Goal: Task Accomplishment & Management: Manage account settings

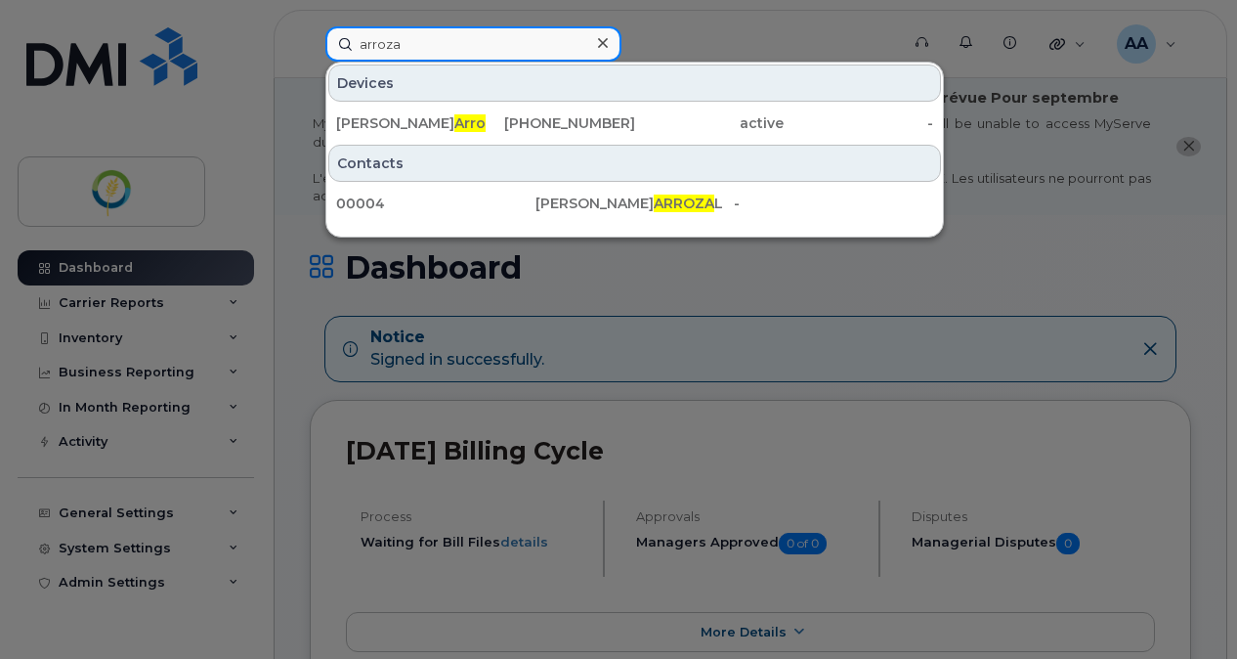
click at [422, 53] on input "arroza" at bounding box center [473, 43] width 296 height 35
click at [409, 56] on input "arroza" at bounding box center [473, 43] width 296 height 35
drag, startPoint x: 388, startPoint y: 45, endPoint x: 321, endPoint y: 43, distance: 67.5
click at [321, 43] on div "arroza Devices Alan Arroza l 431-205-5733 active - Contacts 00004 ALAN ARROZA L…" at bounding box center [606, 43] width 592 height 35
paste input "431-205-5318"
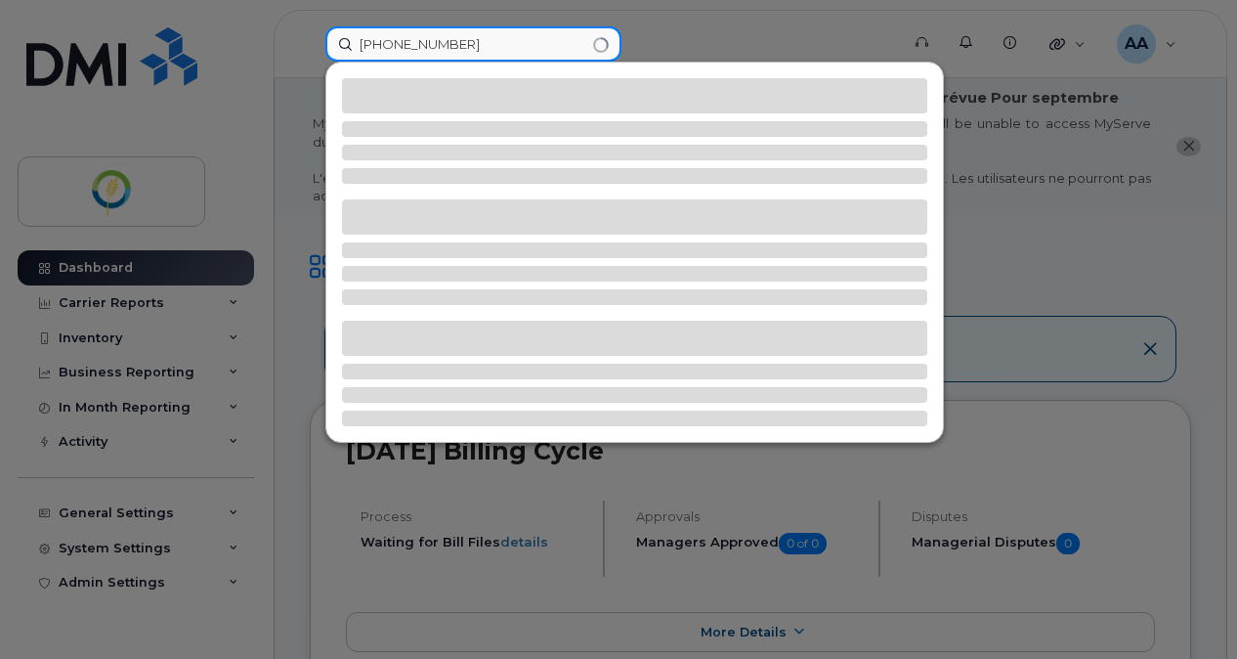
type input "431-205-5318"
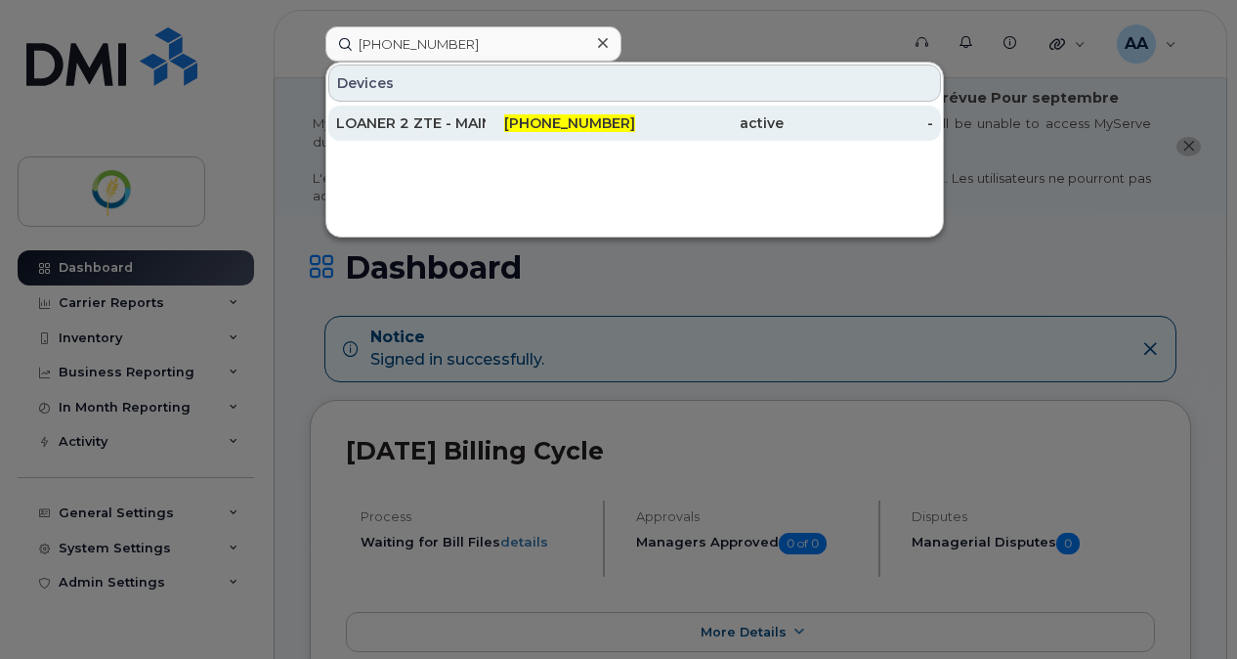
click at [543, 108] on div "431-205-5318" at bounding box center [561, 123] width 150 height 35
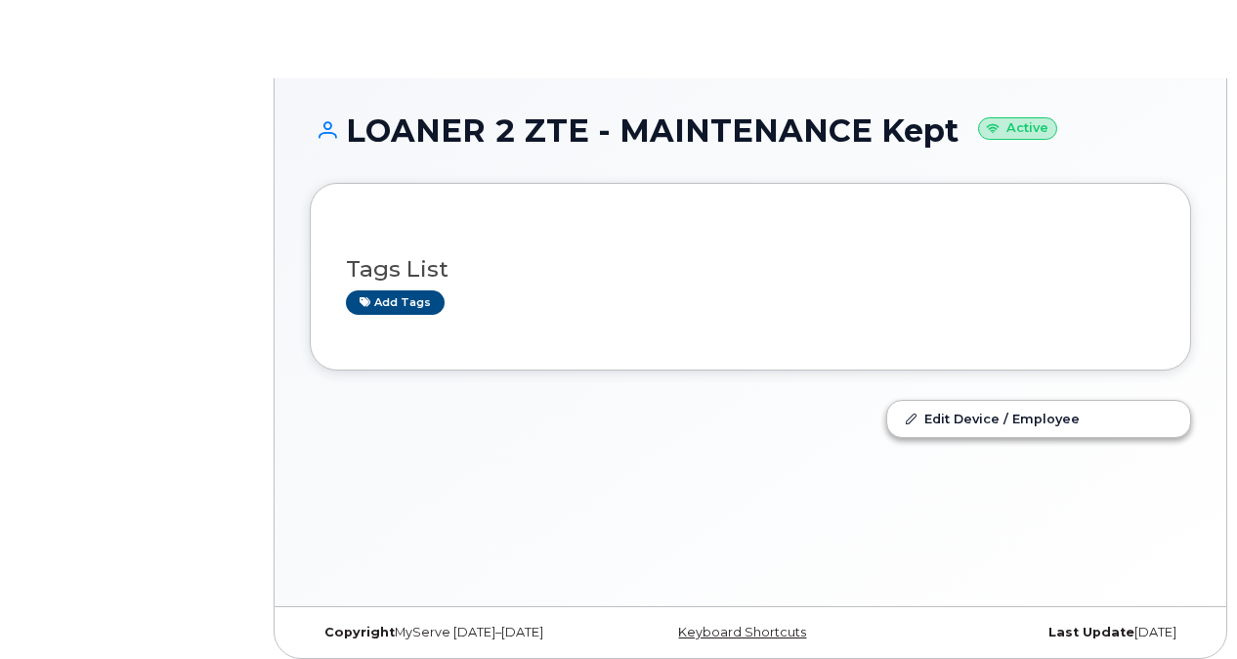
click at [500, 117] on h1 "LOANER 2 ZTE - MAINTENANCE Kept Active" at bounding box center [751, 130] width 882 height 34
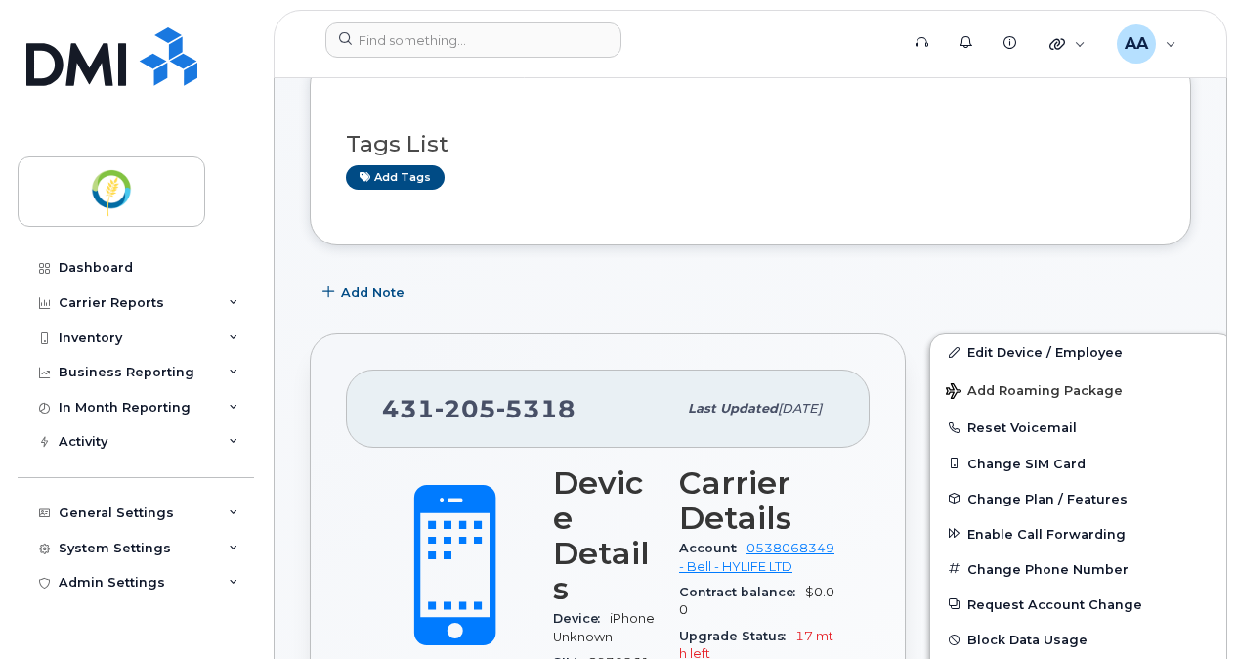
scroll to position [293, 0]
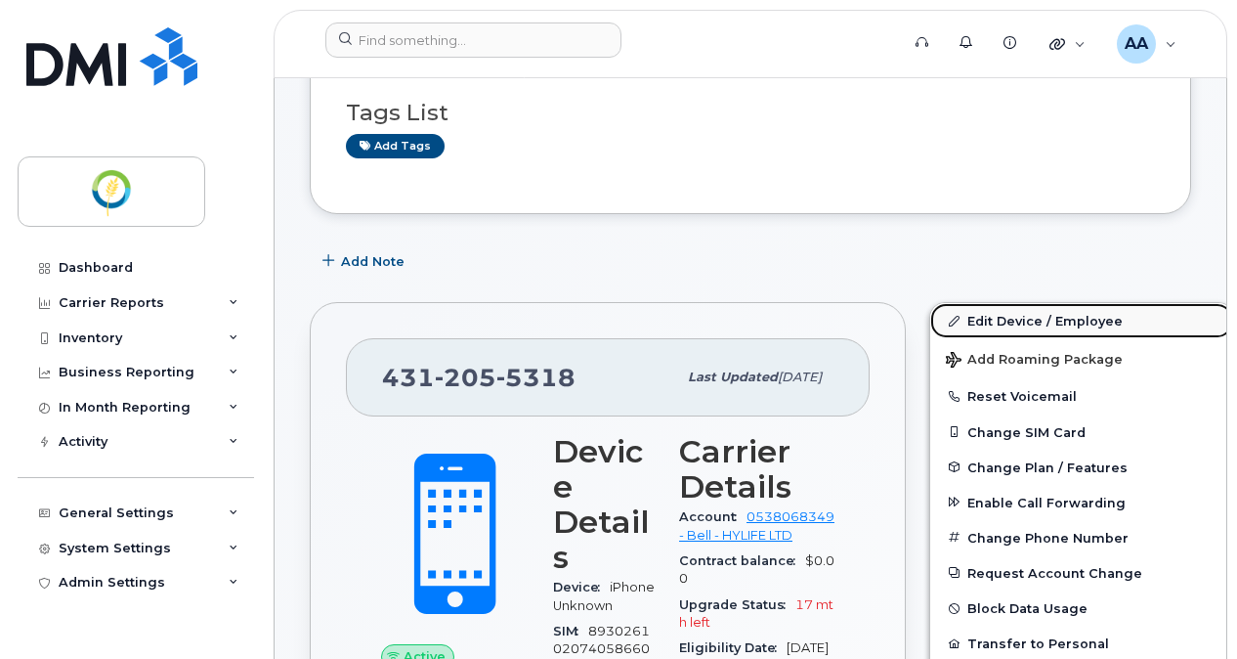
click at [1039, 314] on link "Edit Device / Employee" at bounding box center [1081, 320] width 303 height 35
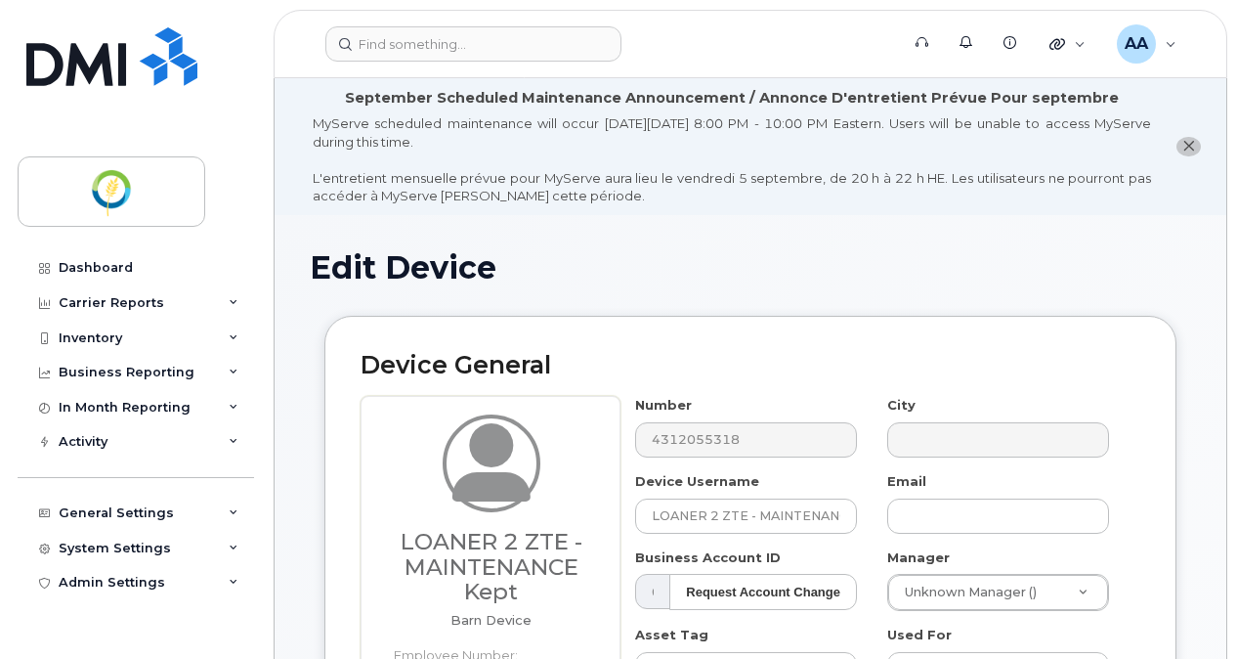
select select "29336448"
select select "29336489"
select select "29507924"
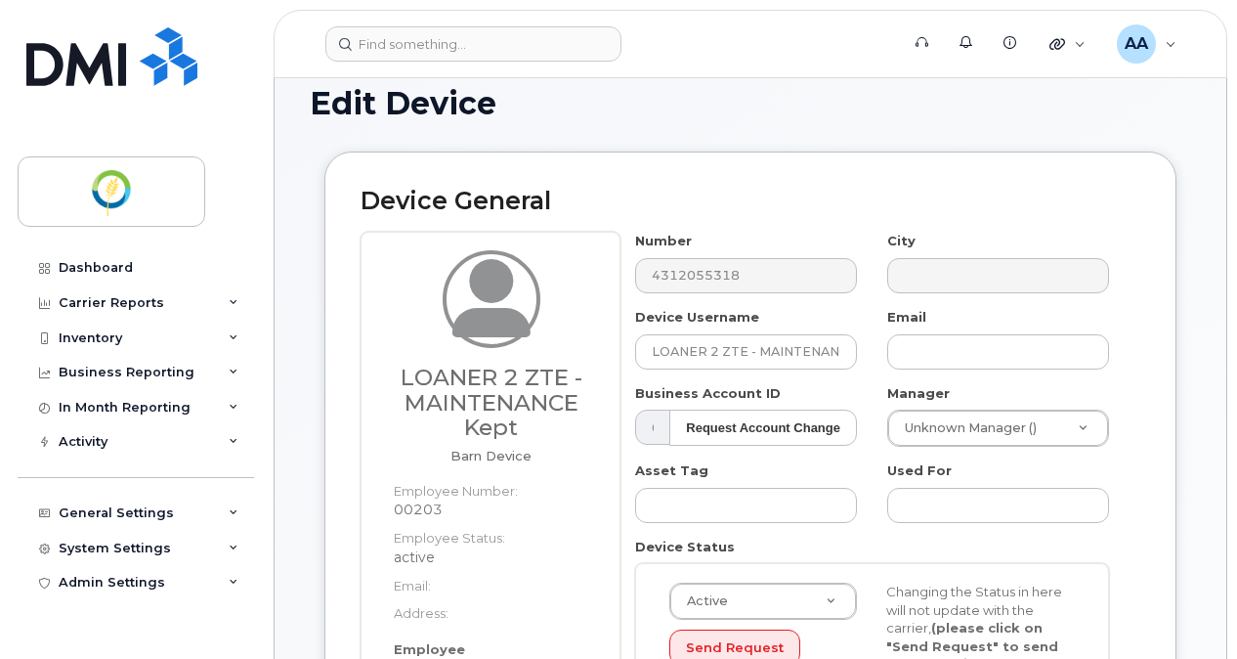
scroll to position [195, 0]
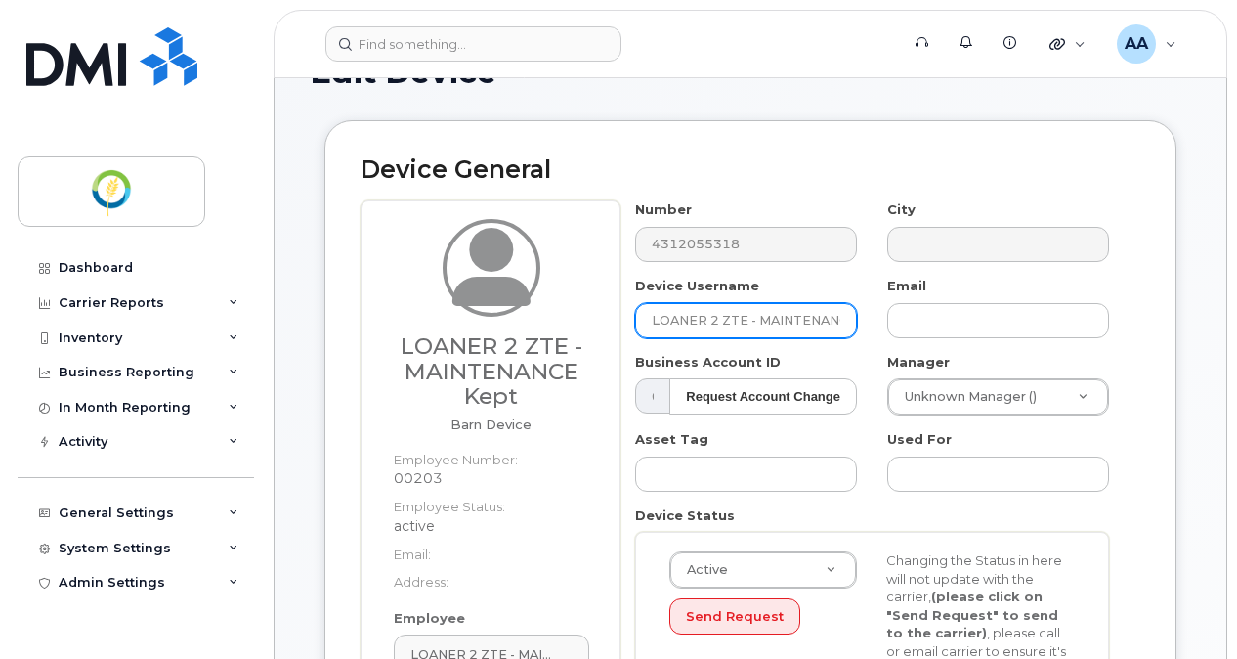
drag, startPoint x: 694, startPoint y: 317, endPoint x: 574, endPoint y: 330, distance: 121.0
click at [574, 330] on div "LOANER 2 ZTE - MAINTENANCE Kept Barn Device Employee Number: 00203 Employee Sta…" at bounding box center [751, 512] width 780 height 624
click at [677, 321] on input "ZTE - MAINTENANCE Kept" at bounding box center [746, 320] width 222 height 35
drag, startPoint x: 647, startPoint y: 323, endPoint x: 921, endPoint y: 312, distance: 273.8
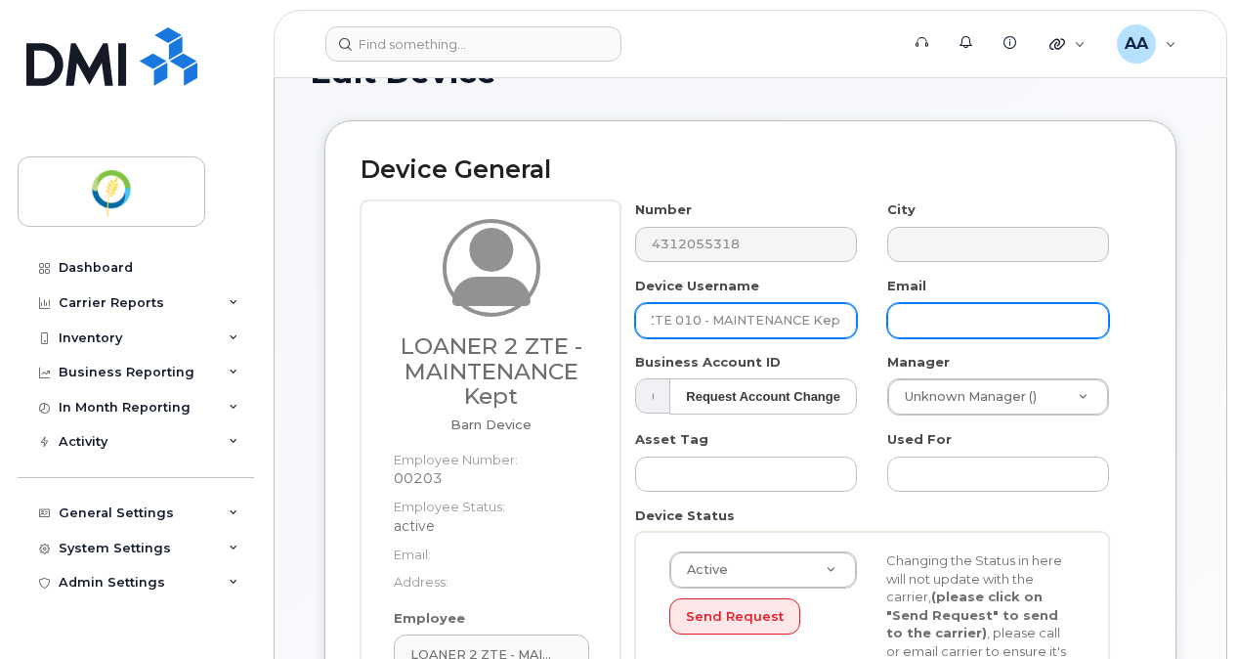
click at [923, 311] on div "Number 4312055318 City Device Username ZTE 010 - MAINTENANCE Kept Email Busines…" at bounding box center [873, 492] width 504 height 584
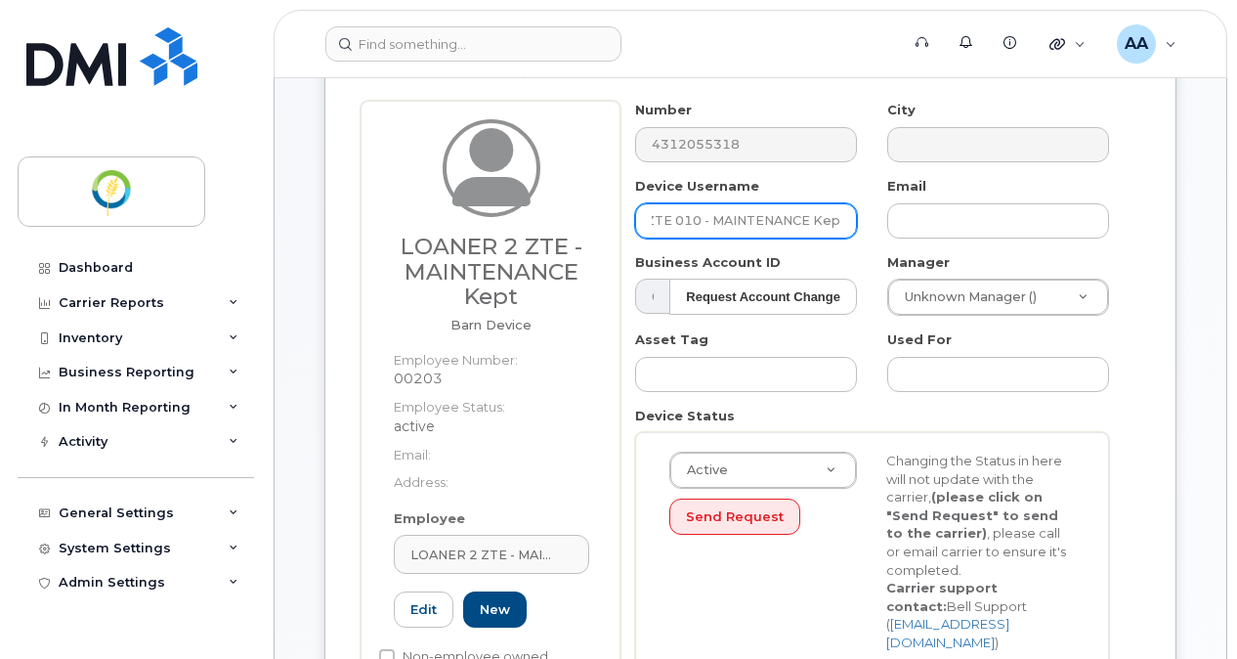
scroll to position [489, 0]
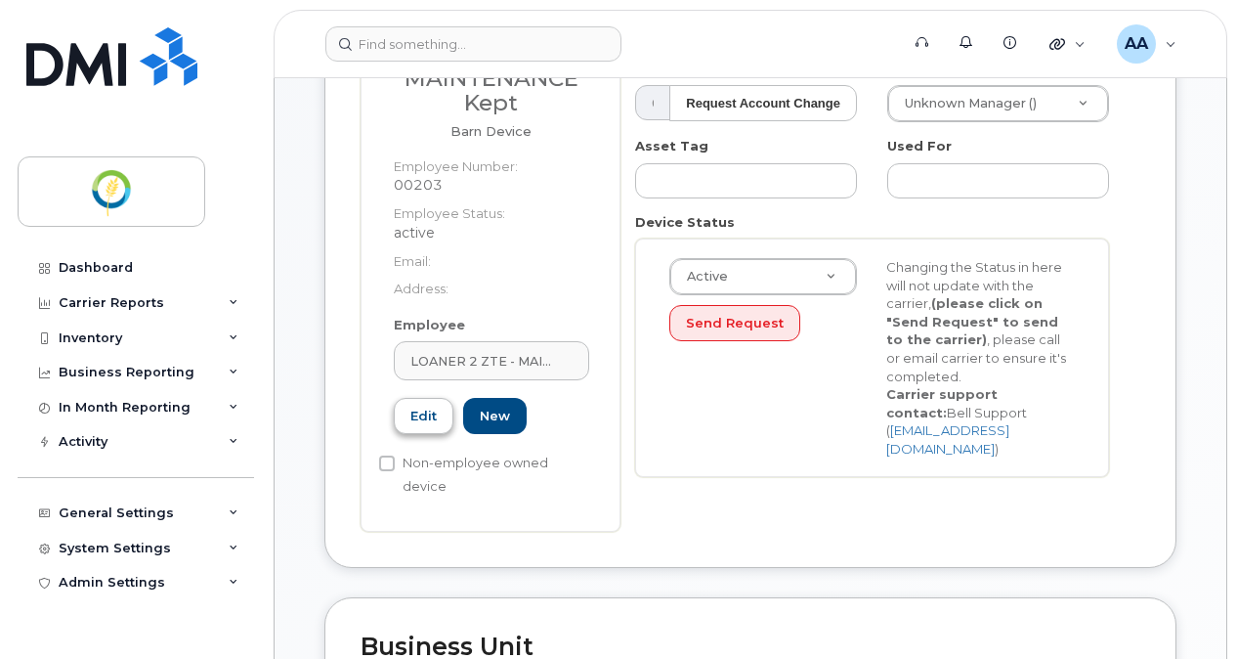
type input "ZTE 010 - MAINTENANCE Kept"
click at [429, 415] on link "Edit" at bounding box center [424, 416] width 60 height 36
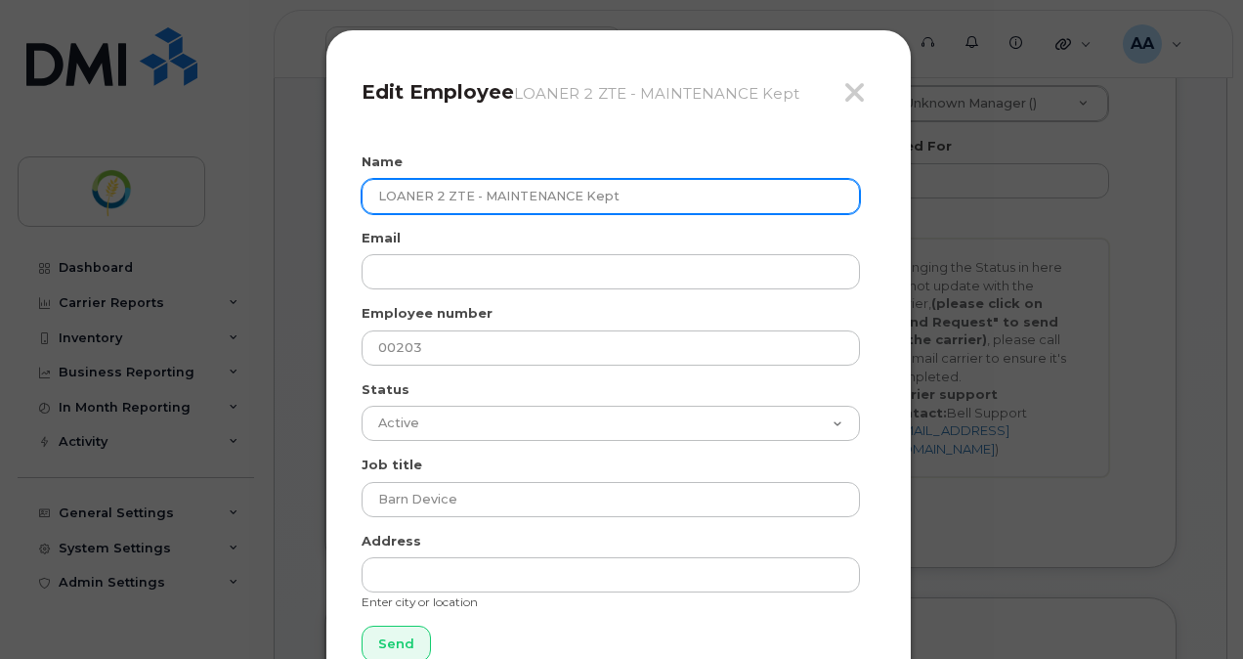
drag, startPoint x: 629, startPoint y: 201, endPoint x: 321, endPoint y: 195, distance: 308.9
click at [321, 195] on div "Close Edit Employee LOANER 2 ZTE - MAINTENANCE Kept Name LOANER 2 ZTE - MAINTEN…" at bounding box center [621, 329] width 1243 height 659
paste input "ZTE 010"
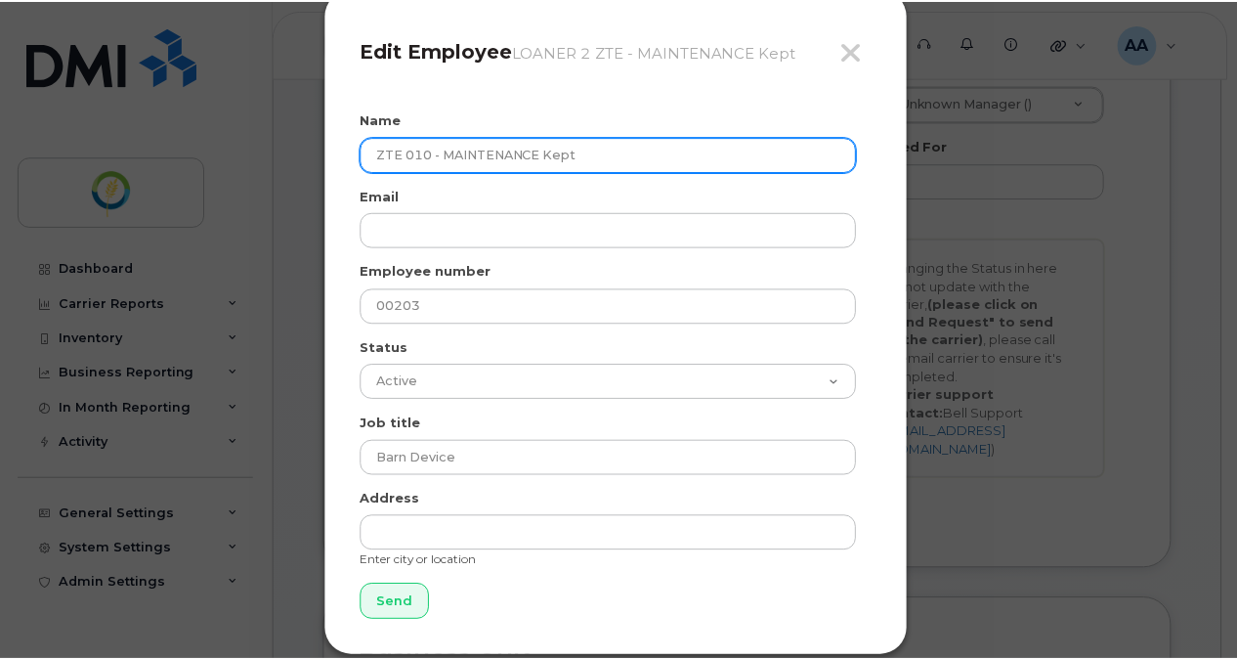
scroll to position [65, 0]
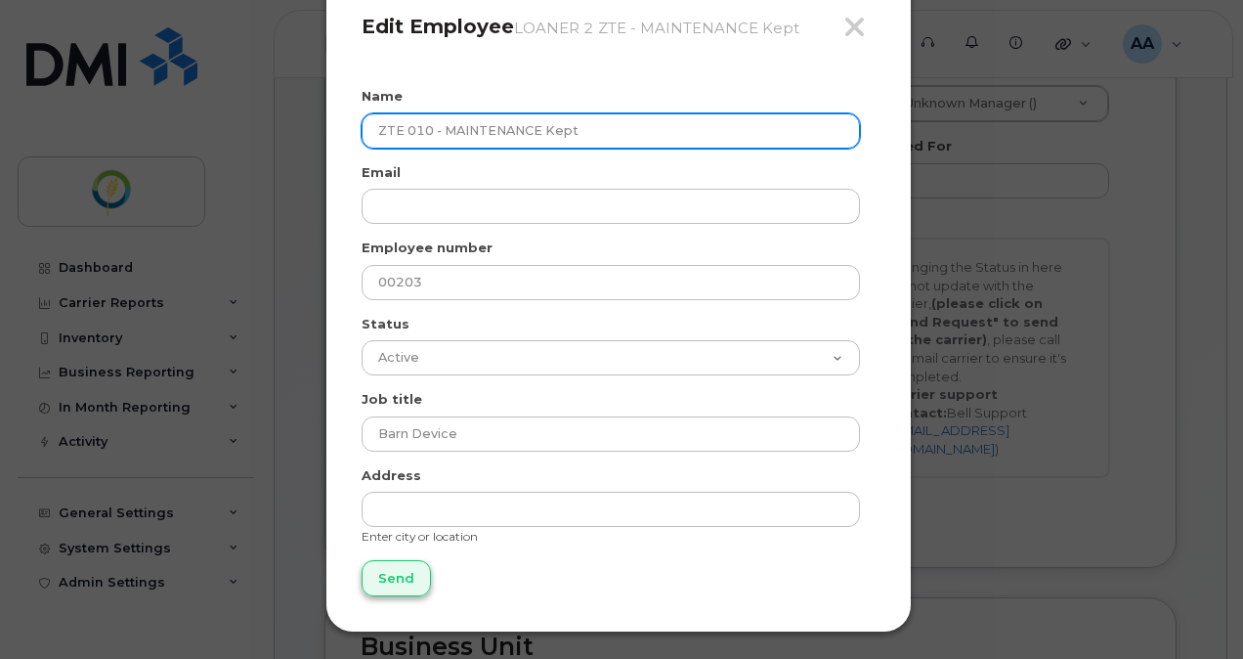
type input "ZTE 010 - MAINTENANCE Kept"
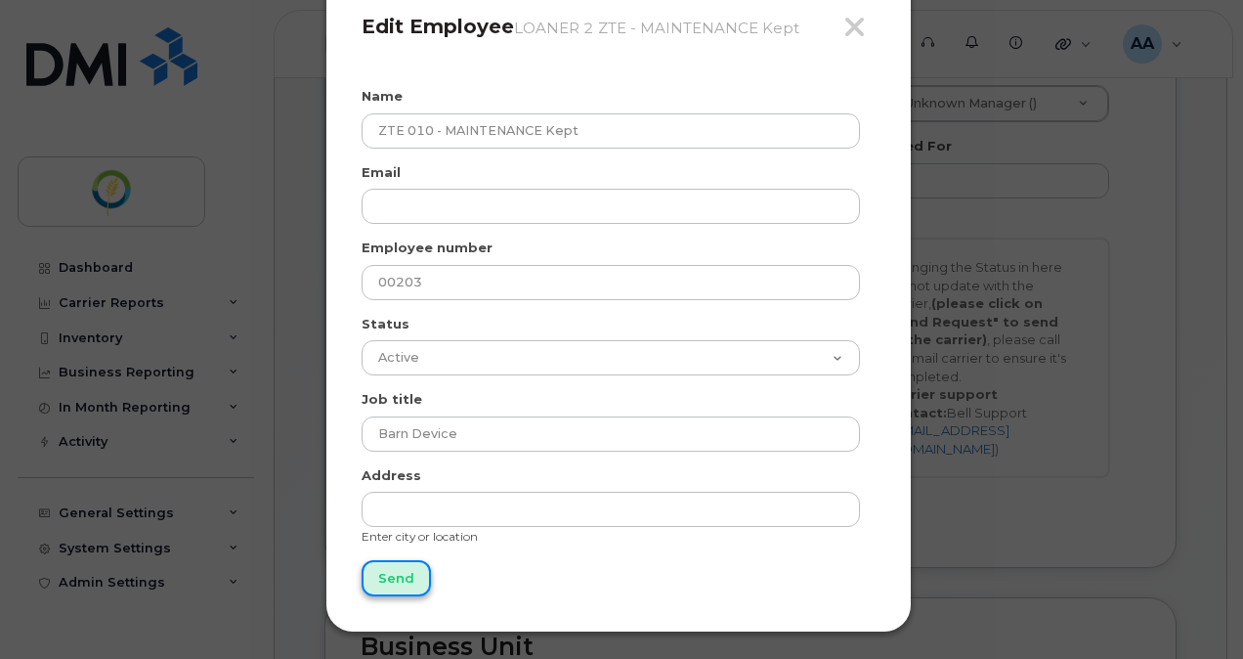
click at [395, 573] on input "Send" at bounding box center [396, 578] width 69 height 36
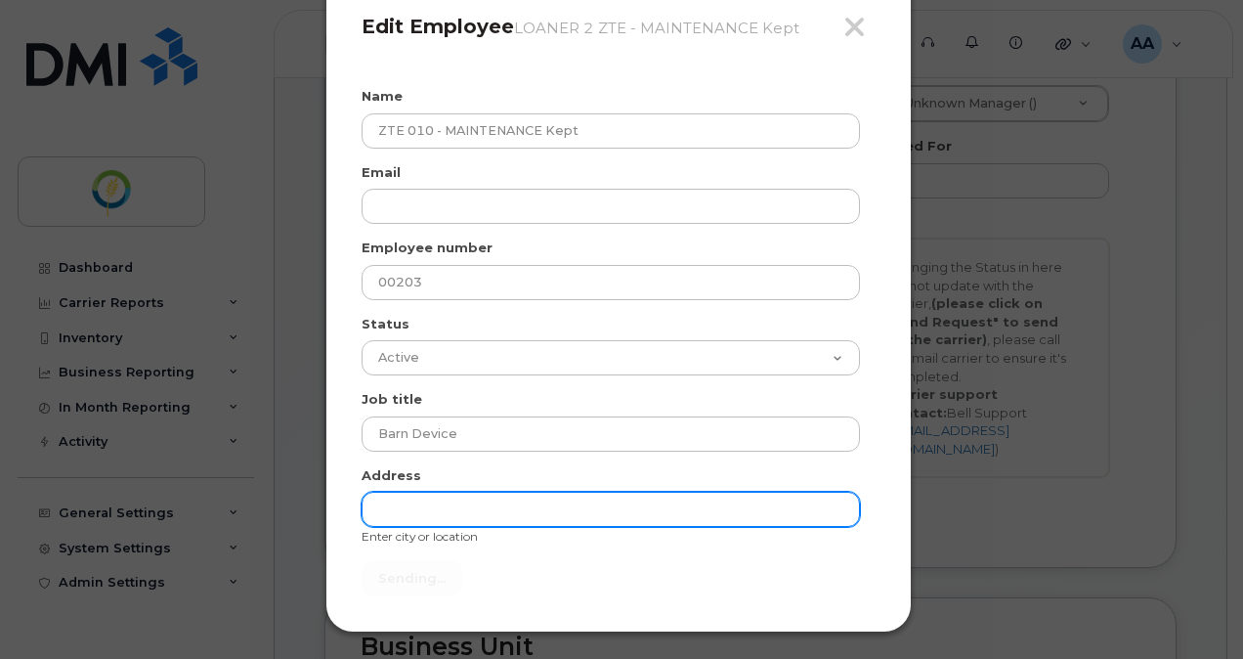
type input "Send"
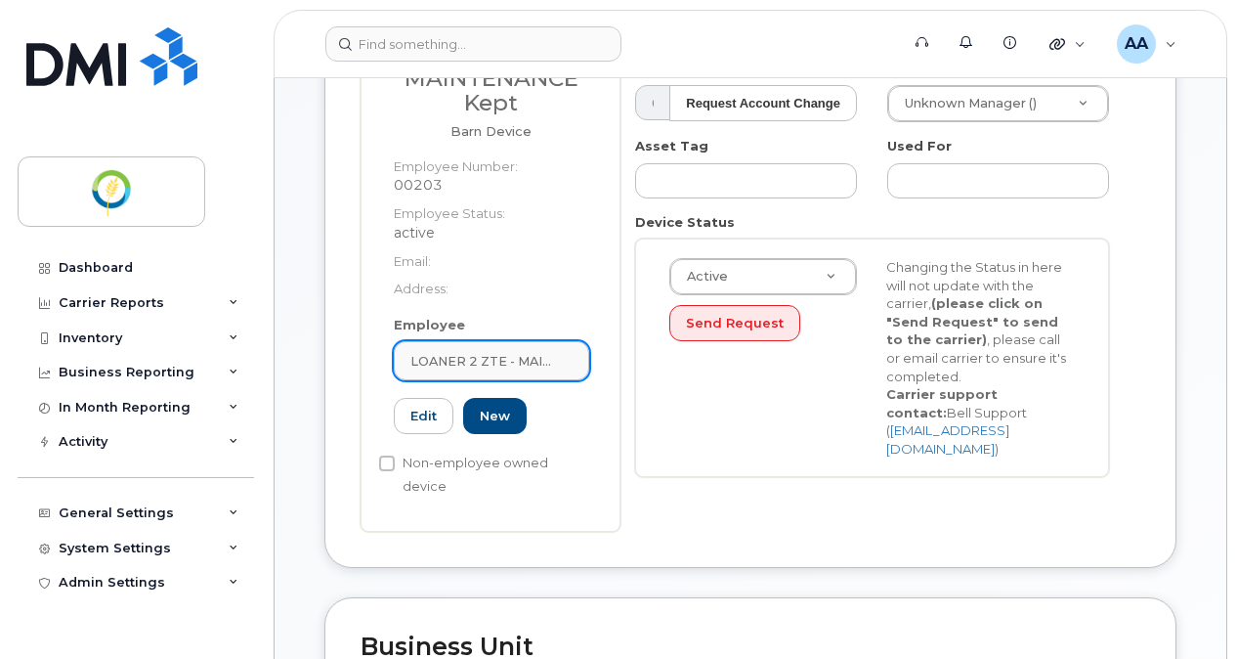
click at [480, 366] on span "LOANER 2 ZTE - MAINTENANCE Kept" at bounding box center [483, 361] width 147 height 19
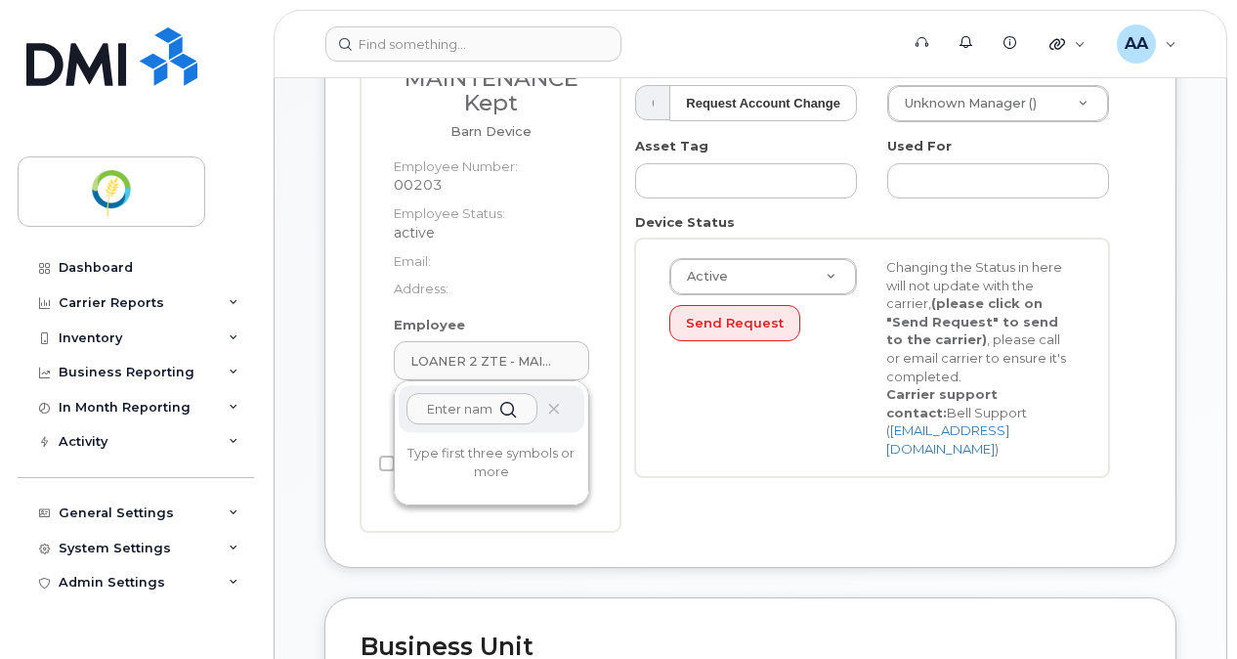
click at [467, 405] on input "text" at bounding box center [472, 408] width 131 height 31
paste input "ZTE 010 - MAINTENANCE Kept"
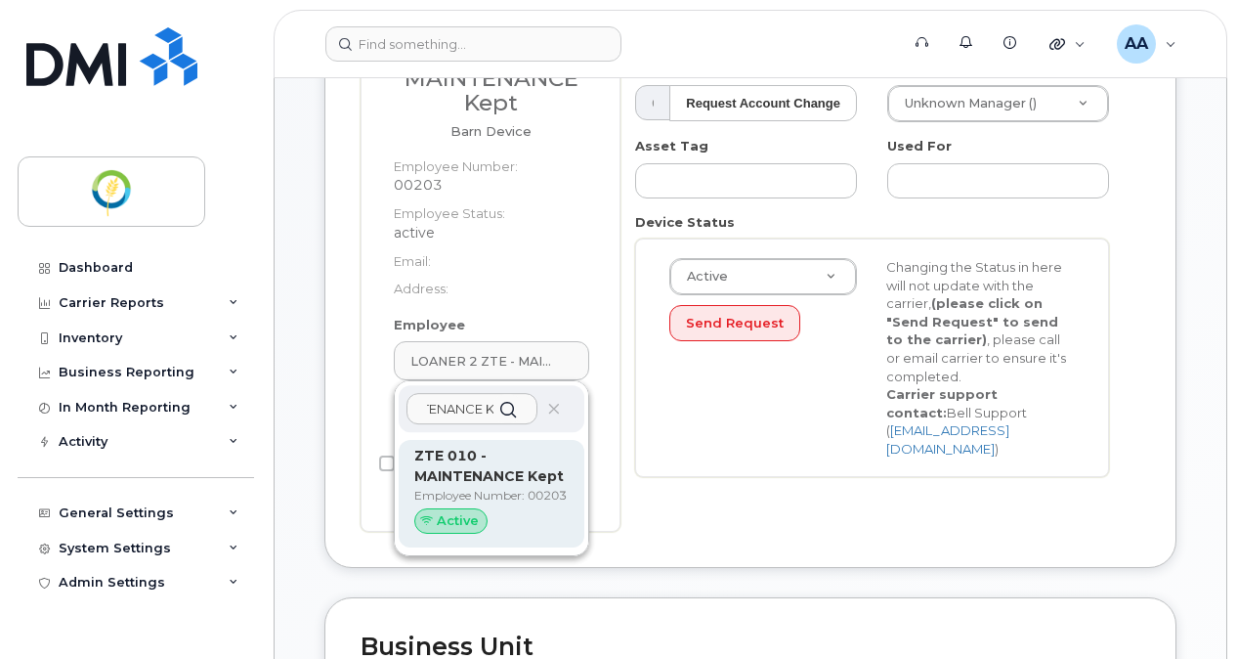
type input "ZTE 010 - MAINTENANCE Kept"
click at [465, 487] on div "ZTE 010 - MAINTENANCE Kept Employee Number: 00203 Active" at bounding box center [491, 494] width 154 height 96
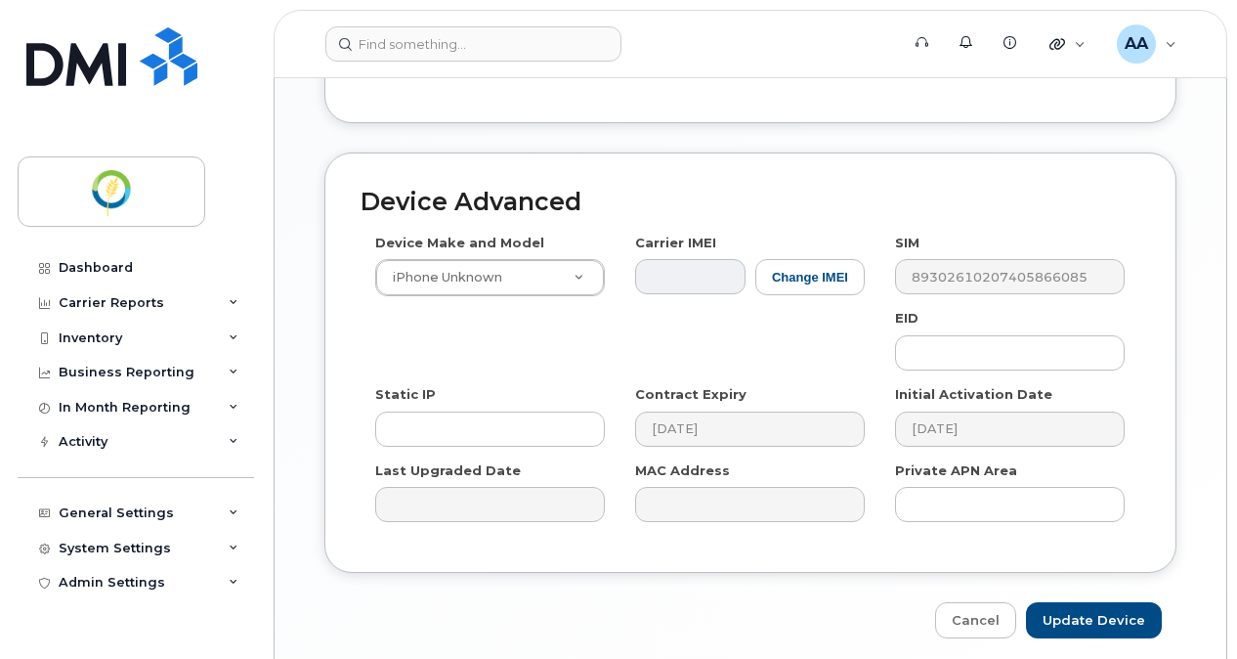
scroll to position [1300, 0]
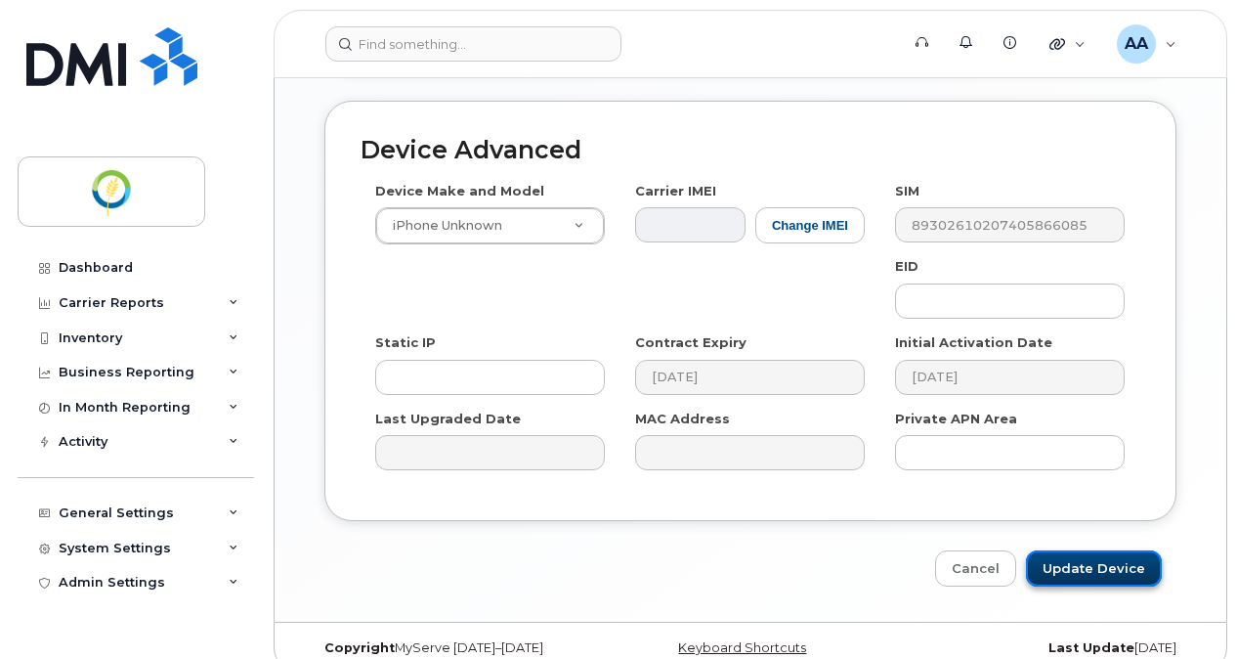
click at [1087, 553] on input "Update Device" at bounding box center [1094, 568] width 136 height 36
type input "Saving..."
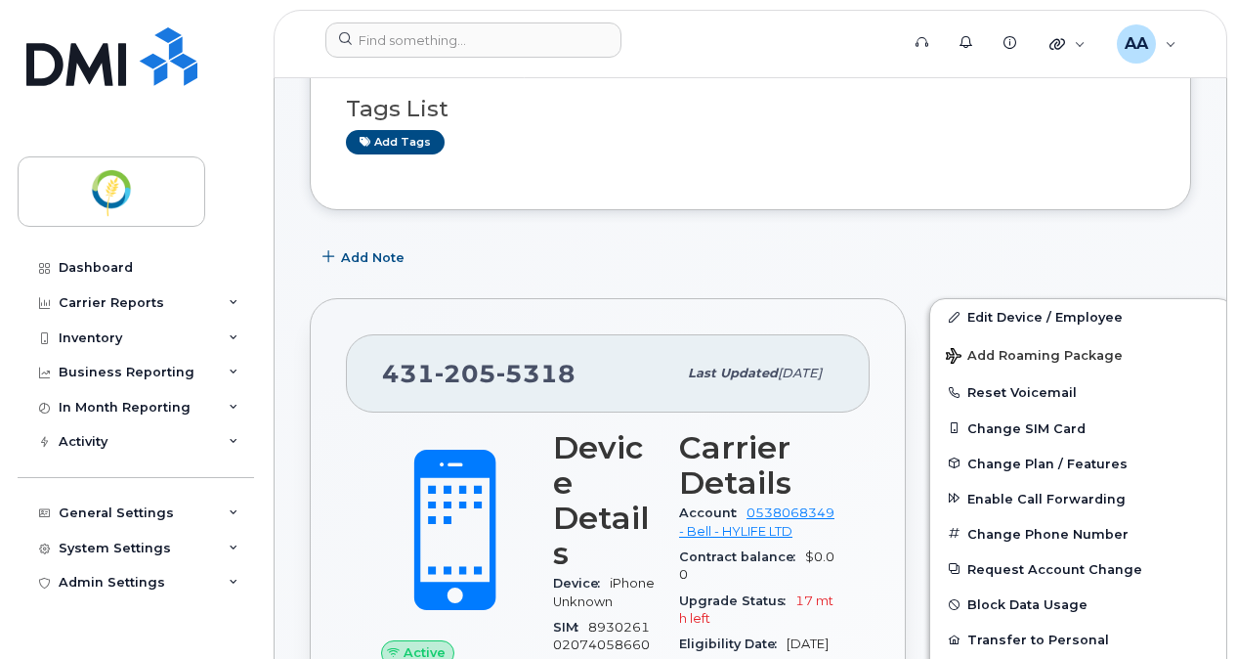
scroll to position [293, 0]
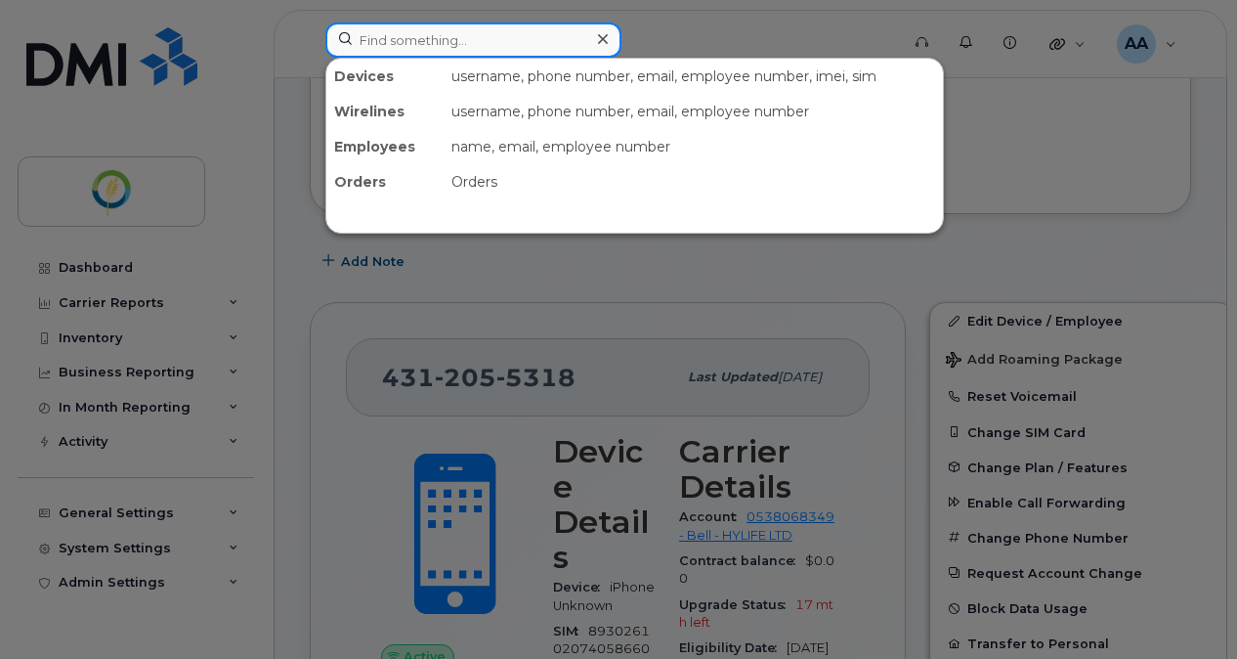
click at [427, 38] on input at bounding box center [473, 39] width 296 height 35
paste input "204--249-4058"
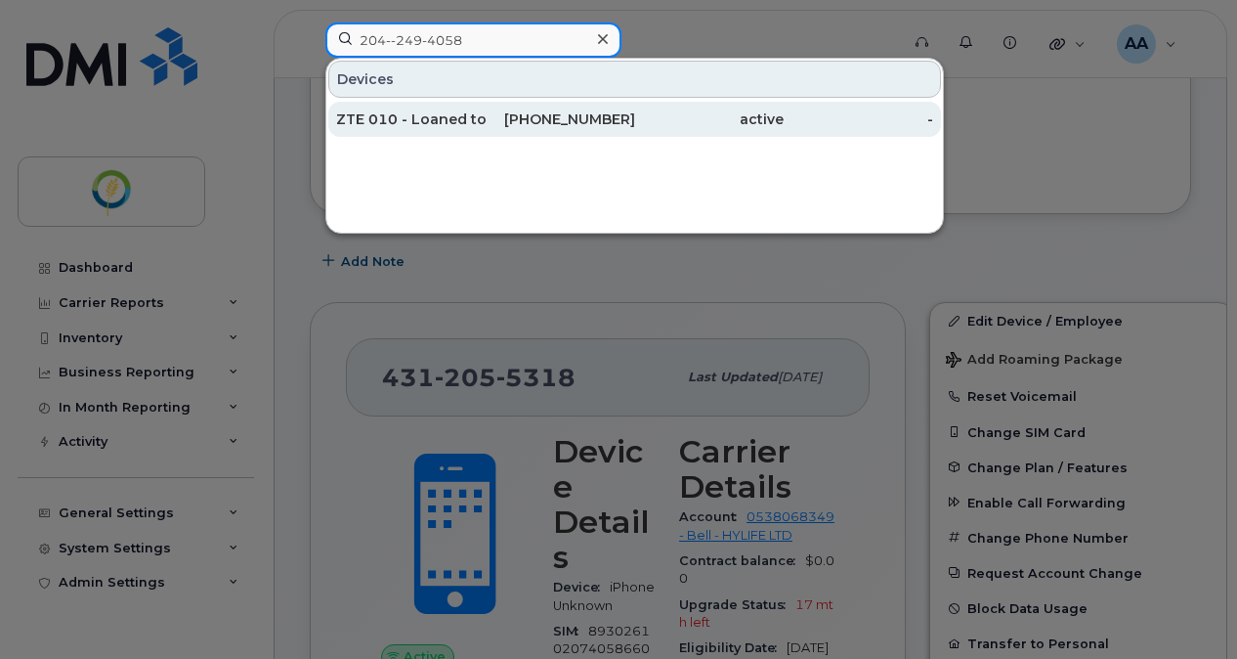
type input "204--249-4058"
click at [453, 117] on div "ZTE 010 - Loaned to Omega" at bounding box center [411, 119] width 150 height 20
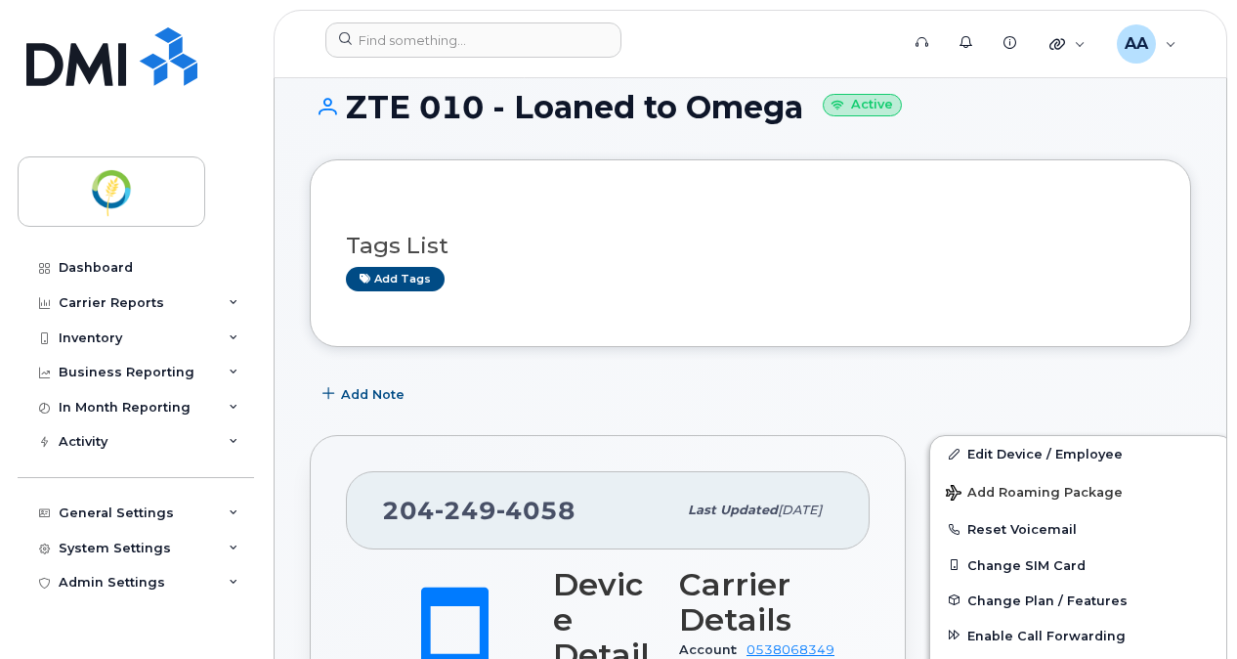
scroll to position [293, 0]
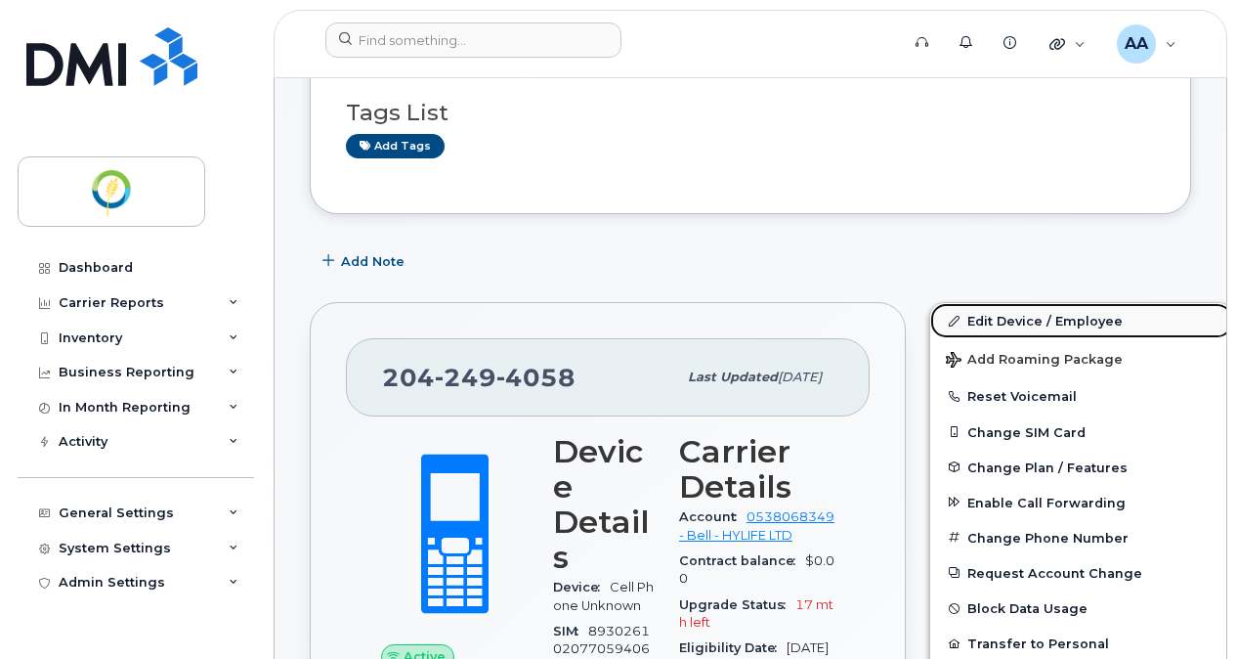
click at [990, 323] on link "Edit Device / Employee" at bounding box center [1081, 320] width 303 height 35
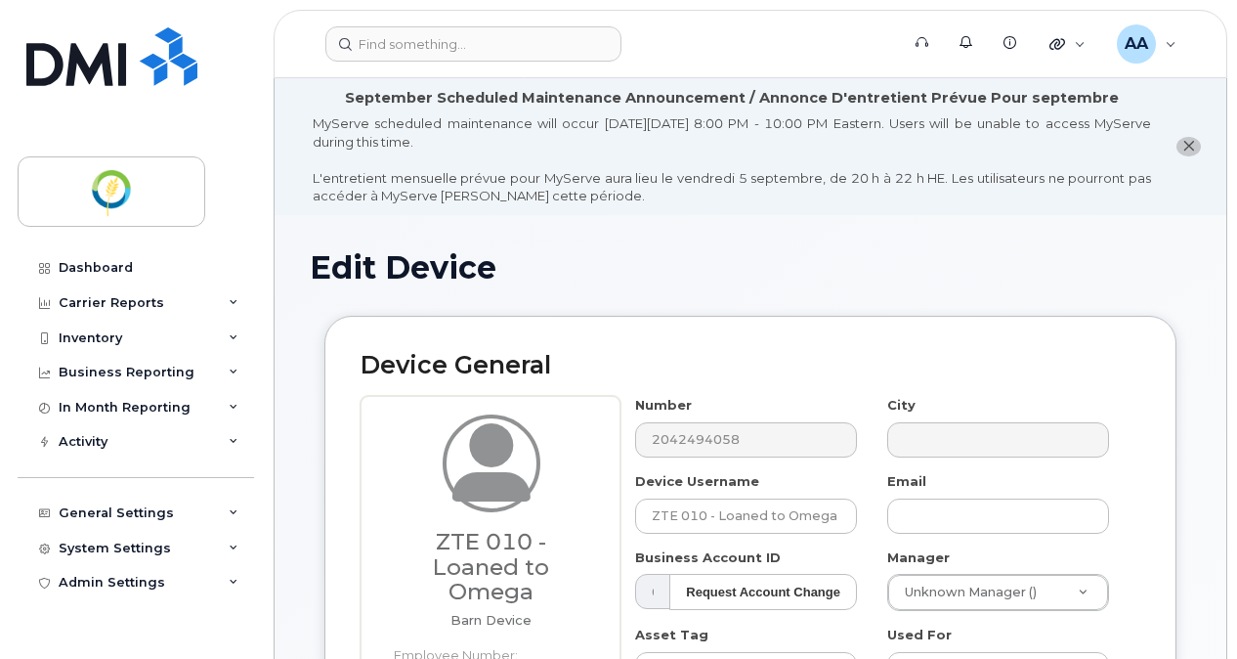
select select "29336448"
select select "29336465"
select select "29336506"
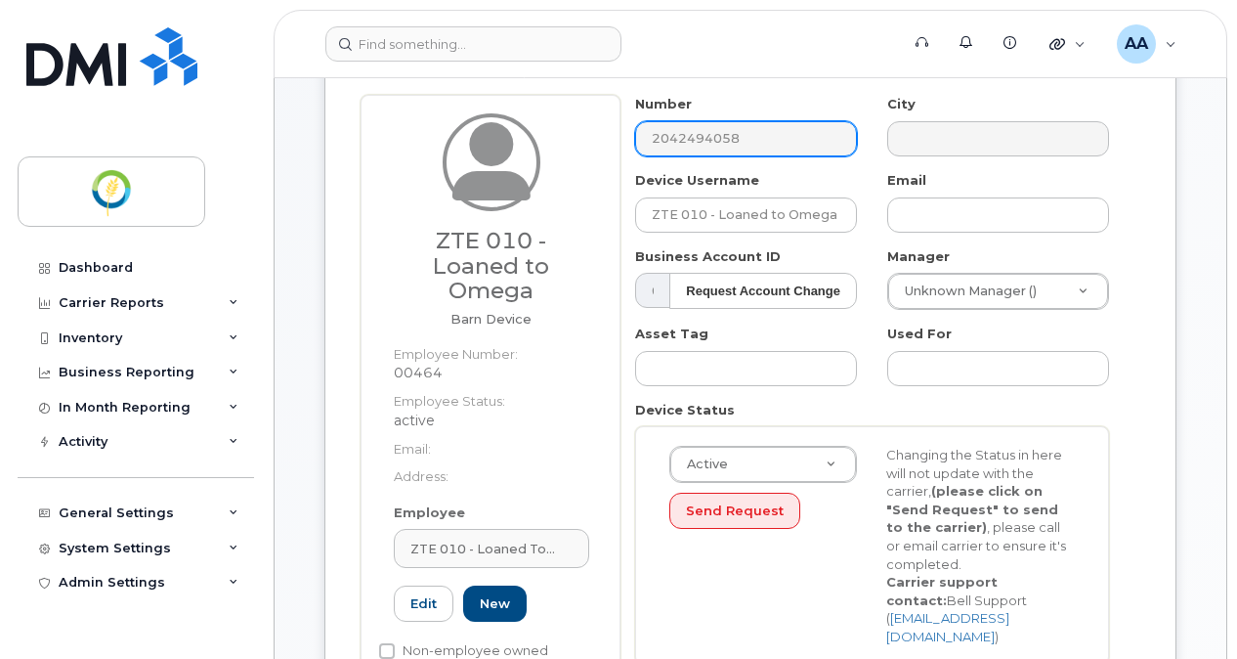
scroll to position [195, 0]
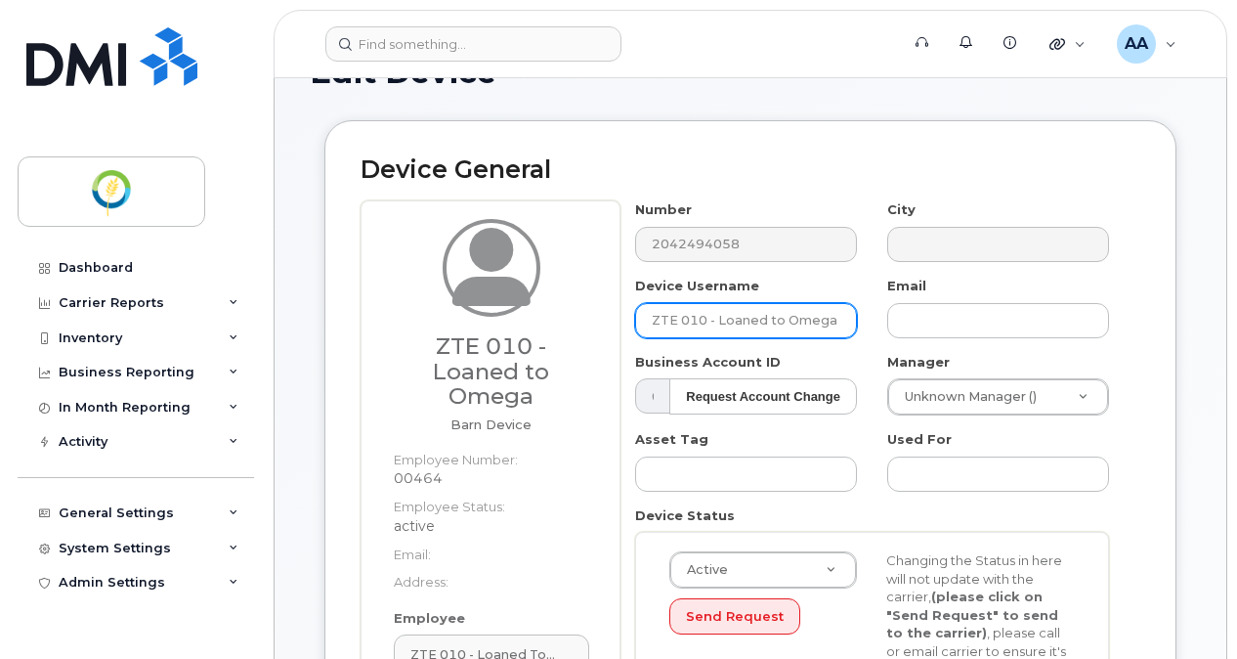
click at [701, 308] on input "ZTE 010 - Loaned to Omega" at bounding box center [746, 320] width 222 height 35
drag, startPoint x: 701, startPoint y: 323, endPoint x: 858, endPoint y: 321, distance: 157.4
click at [858, 321] on div "Device Username ZTE 010 - Loaned to Omega" at bounding box center [747, 308] width 252 height 62
click at [721, 322] on input "ZTE 015" at bounding box center [746, 320] width 222 height 35
drag, startPoint x: 734, startPoint y: 319, endPoint x: 624, endPoint y: 317, distance: 110.4
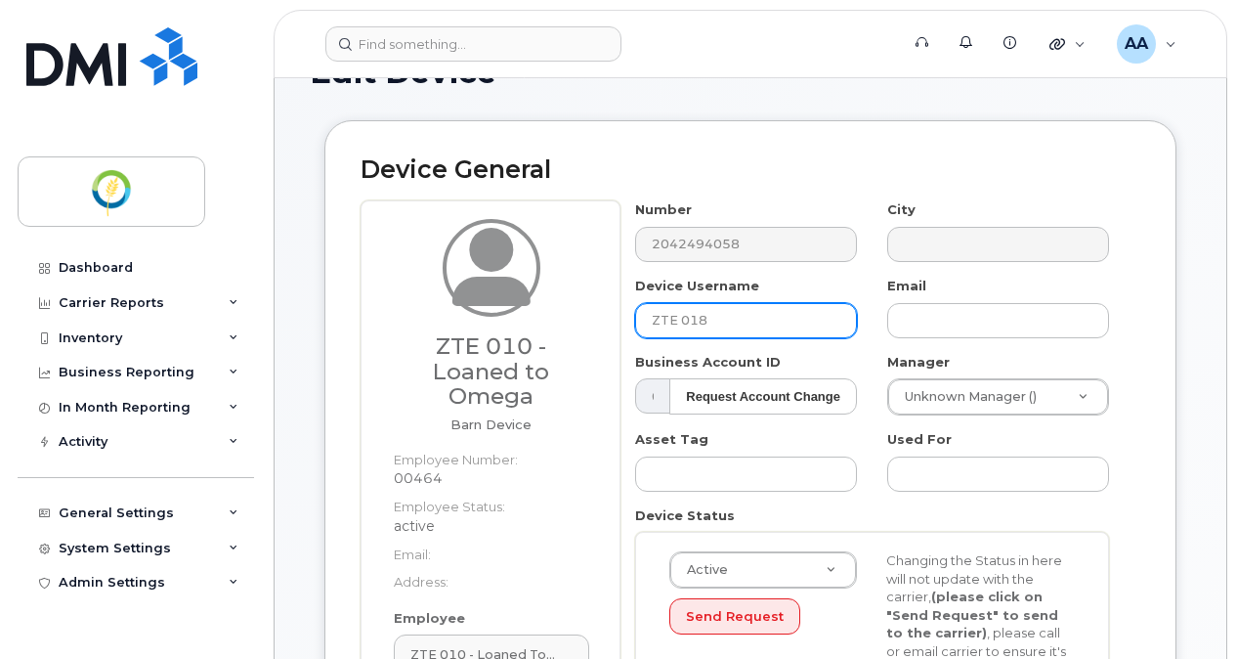
click at [624, 317] on div "Device Username ZTE 018" at bounding box center [747, 308] width 252 height 62
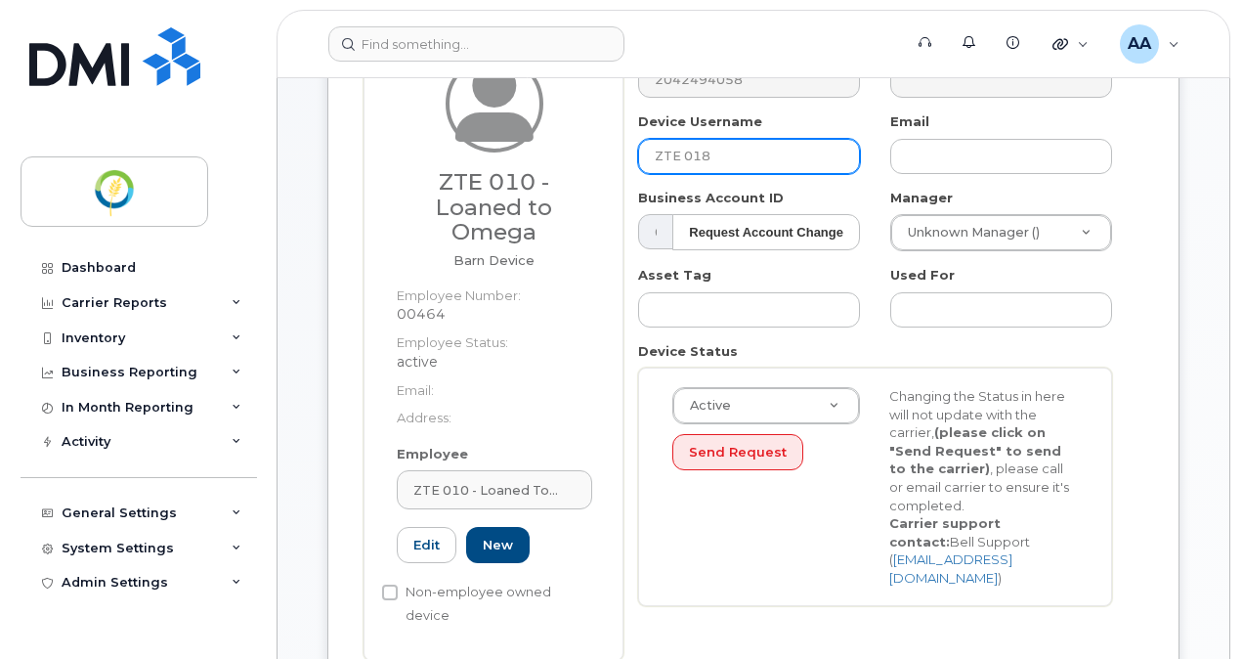
scroll to position [391, 0]
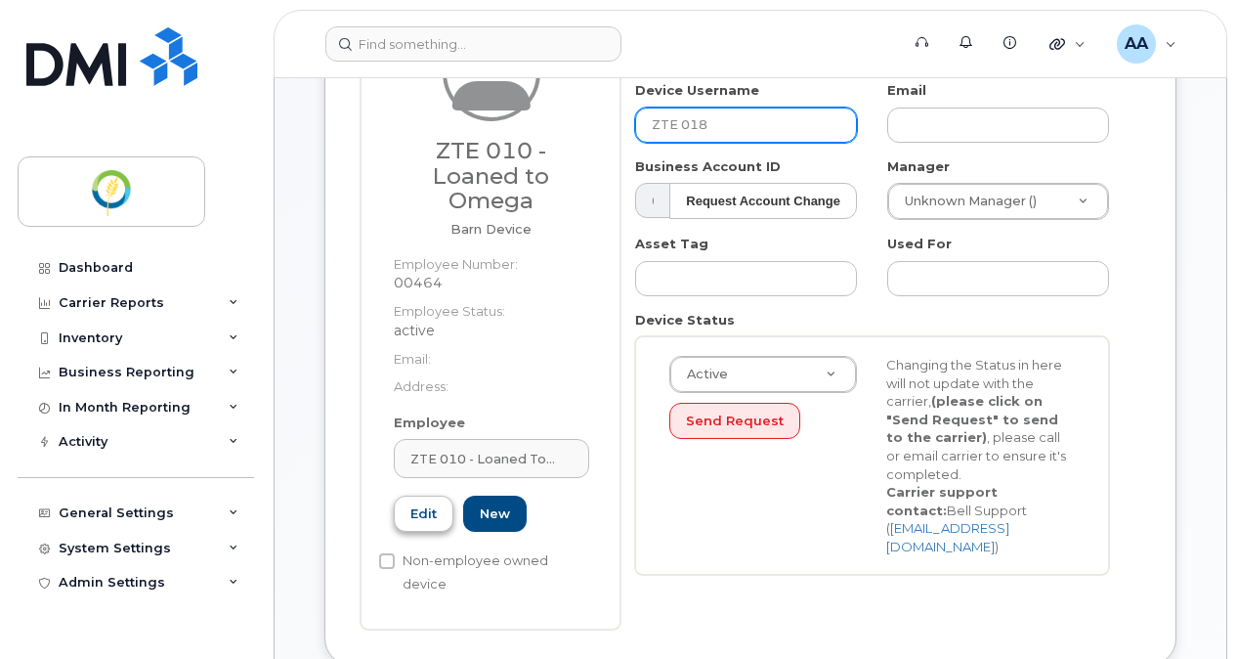
type input "ZTE 018"
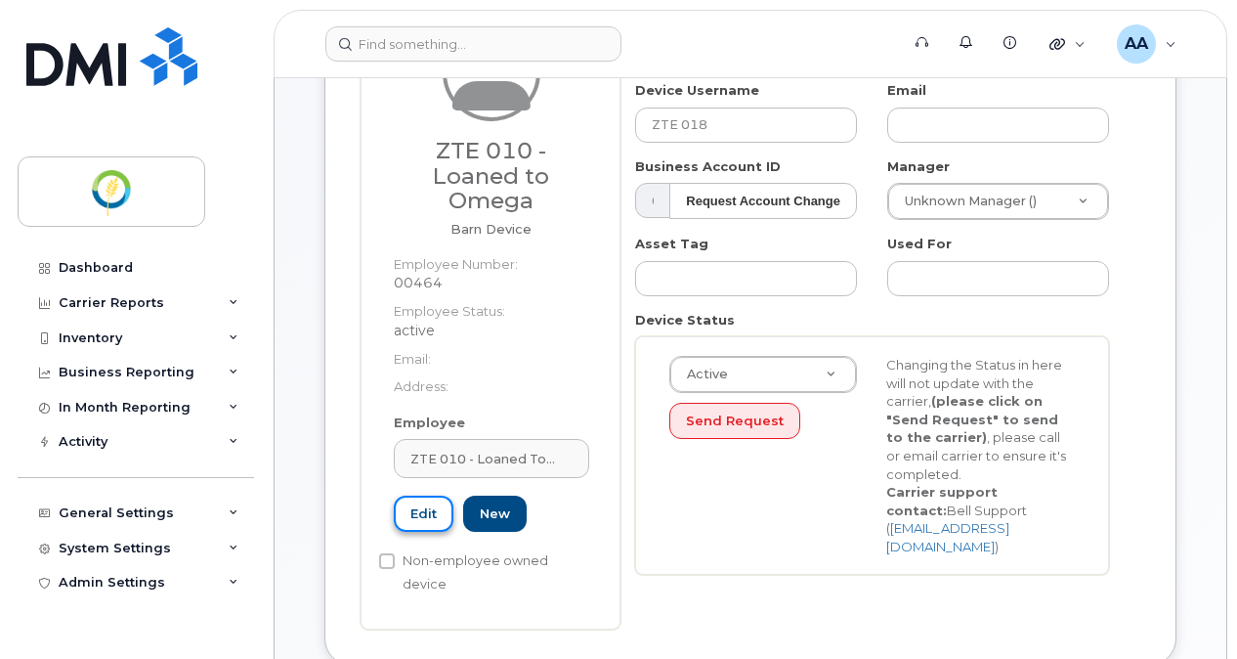
click at [424, 512] on link "Edit" at bounding box center [424, 513] width 60 height 36
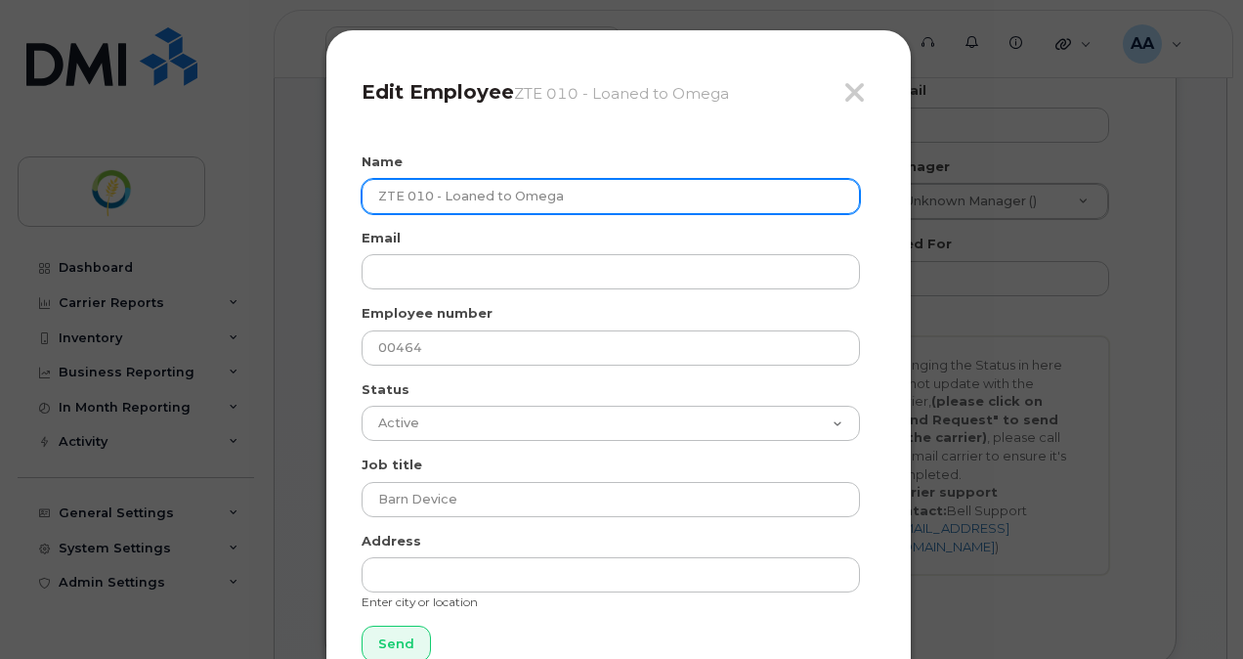
click at [571, 193] on input "ZTE 010 - Loaned to Omega" at bounding box center [611, 196] width 498 height 35
drag, startPoint x: 557, startPoint y: 197, endPoint x: 319, endPoint y: 207, distance: 238.7
click at [319, 207] on div "Close Edit Employee ZTE 010 - Loaned to Omega Name ZTE 010 - Loaned to Omega Em…" at bounding box center [621, 329] width 1243 height 659
paste input "8"
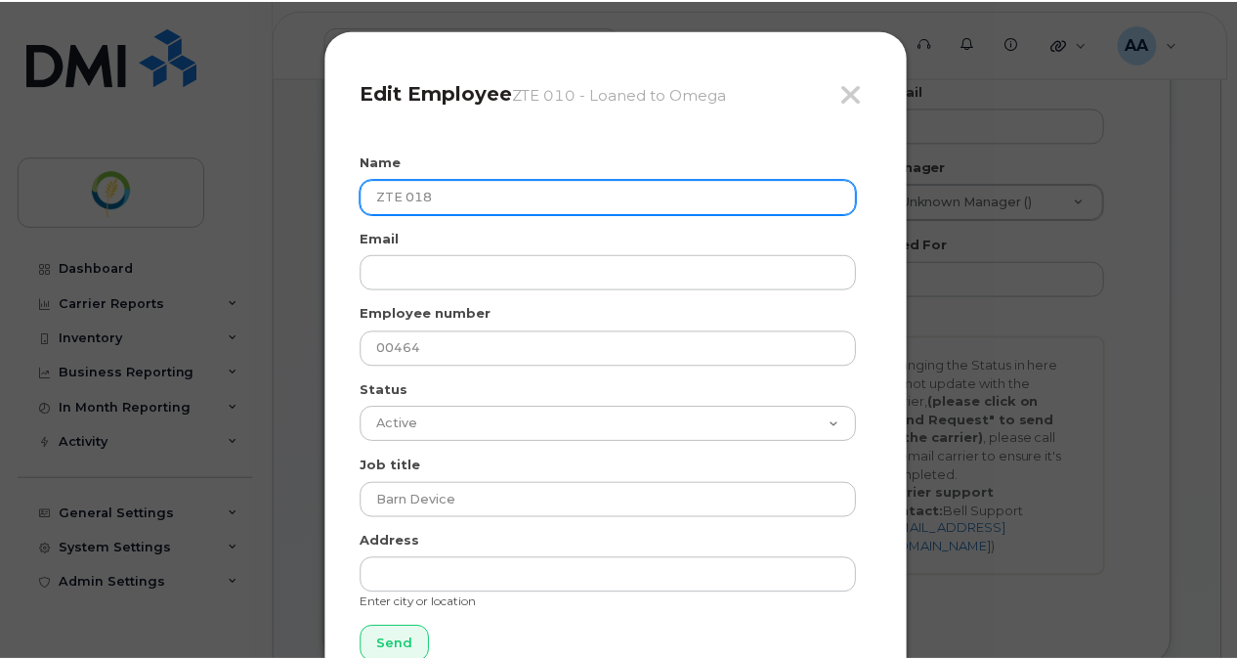
scroll to position [65, 0]
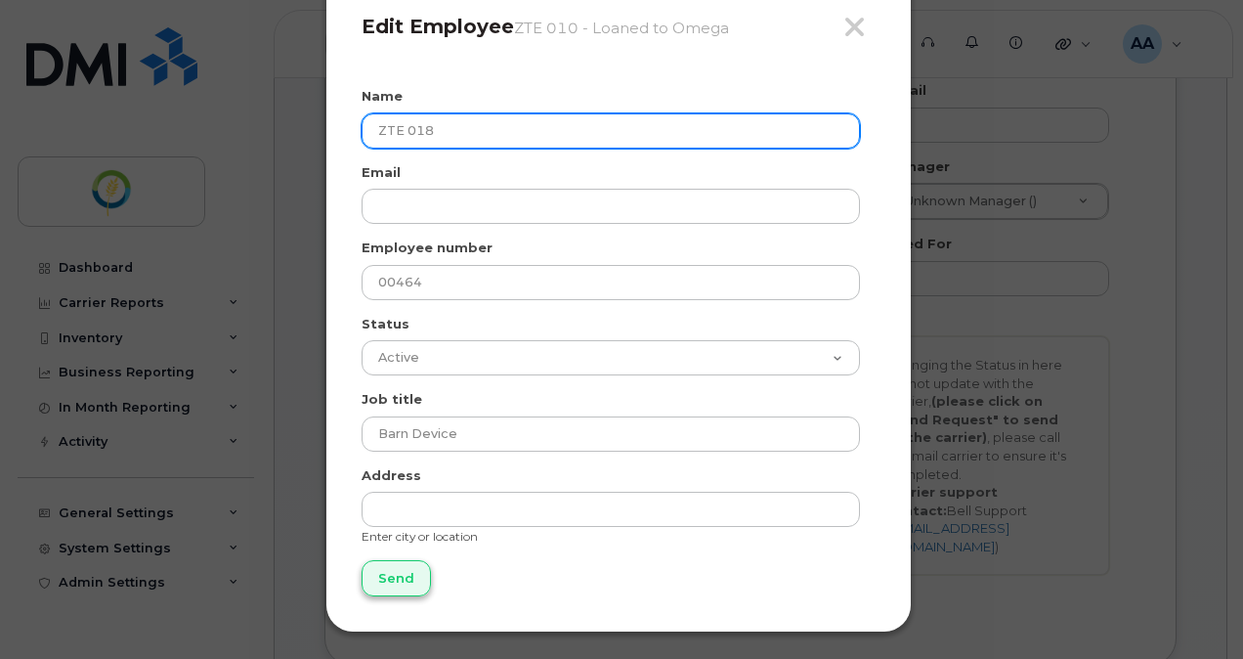
type input "ZTE 018"
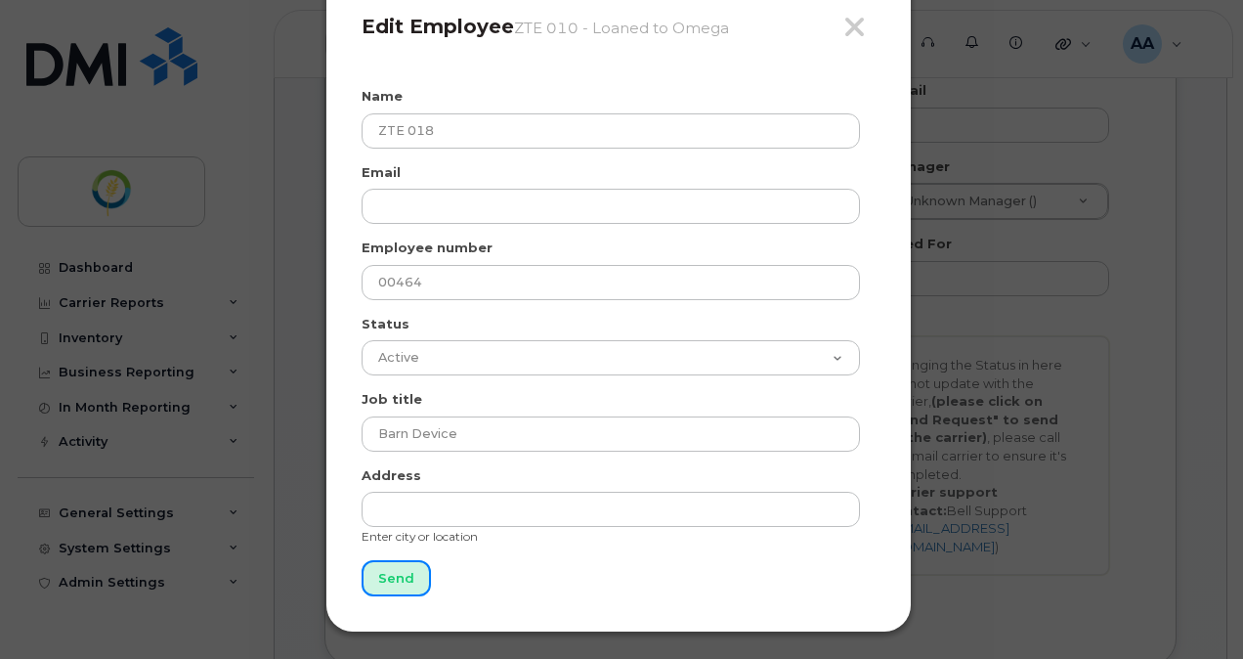
click at [399, 576] on input "Send" at bounding box center [396, 578] width 69 height 36
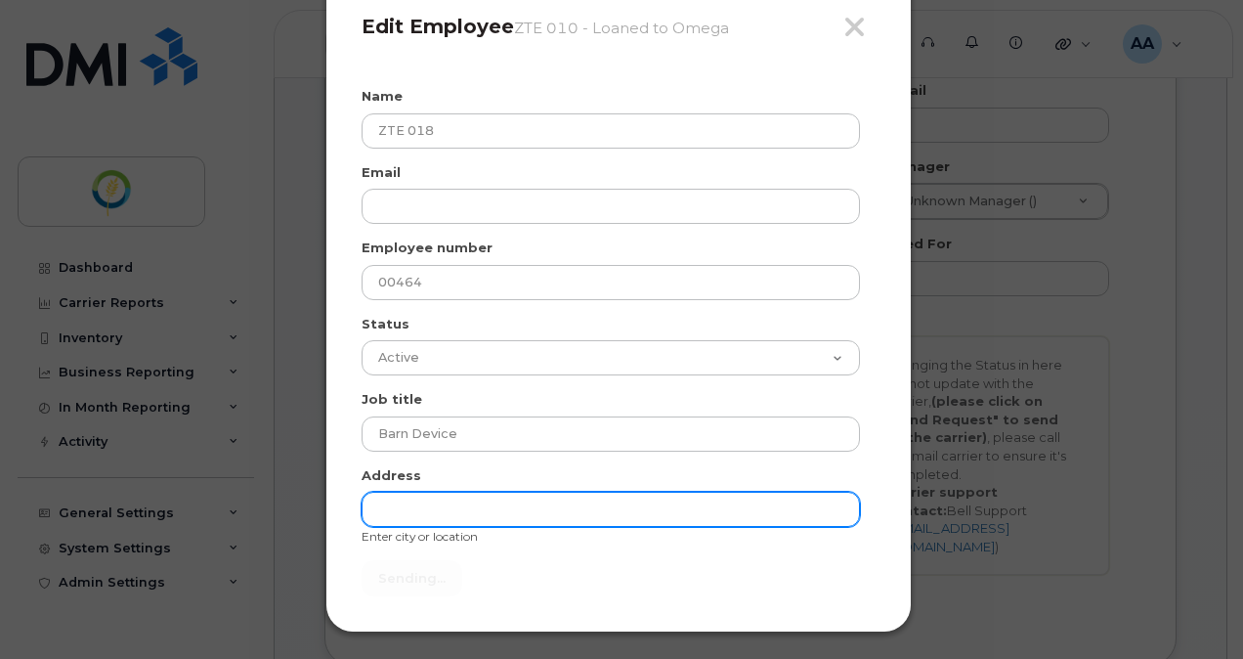
type input "Send"
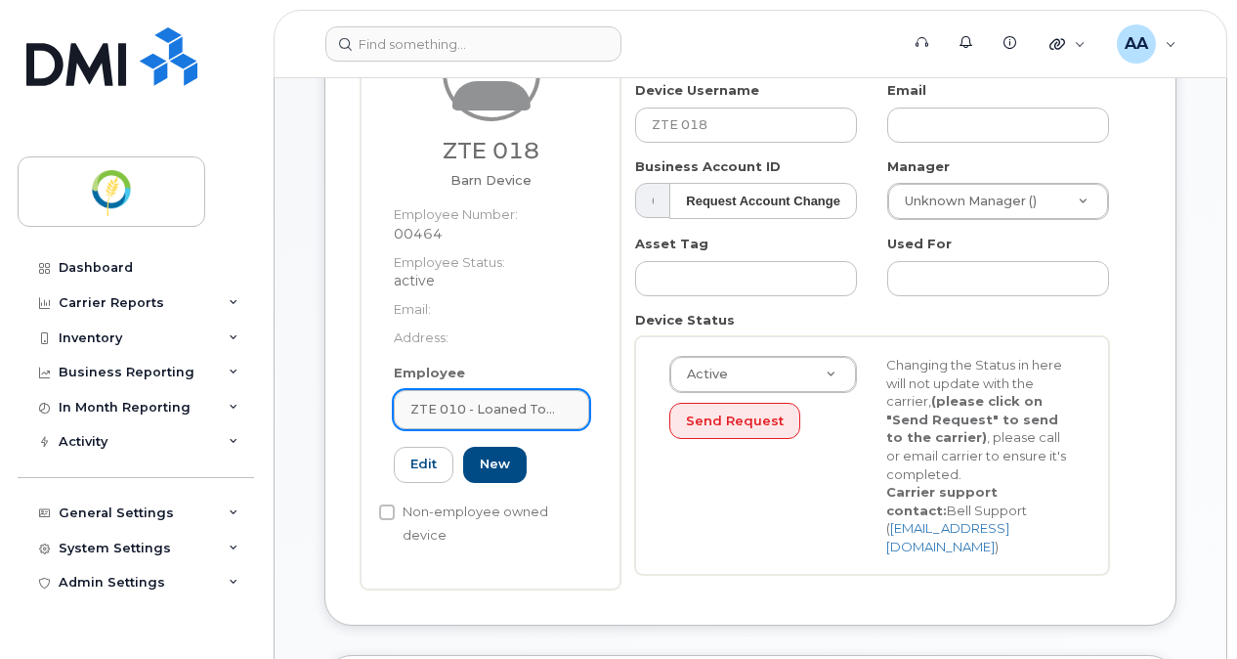
click at [471, 407] on span "ZTE 010 - Loaned to Omega" at bounding box center [483, 409] width 147 height 19
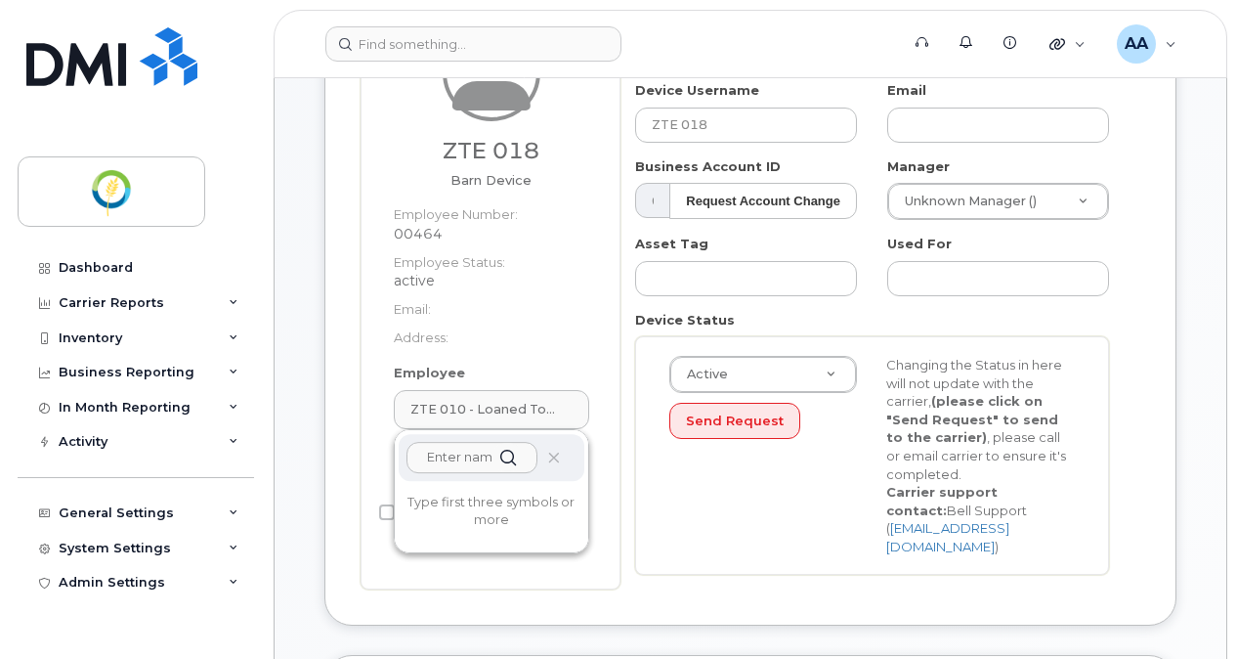
paste input "ZTE 018"
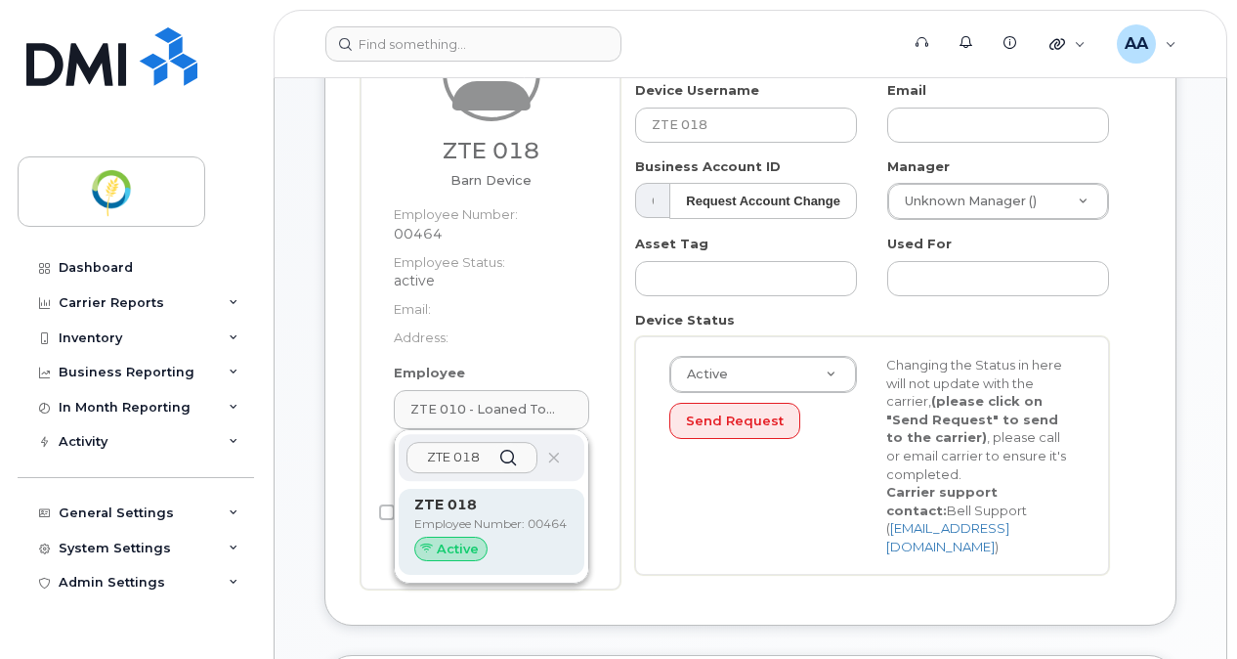
type input "ZTE 018"
click at [458, 530] on p "Employee Number: 00464" at bounding box center [491, 524] width 154 height 18
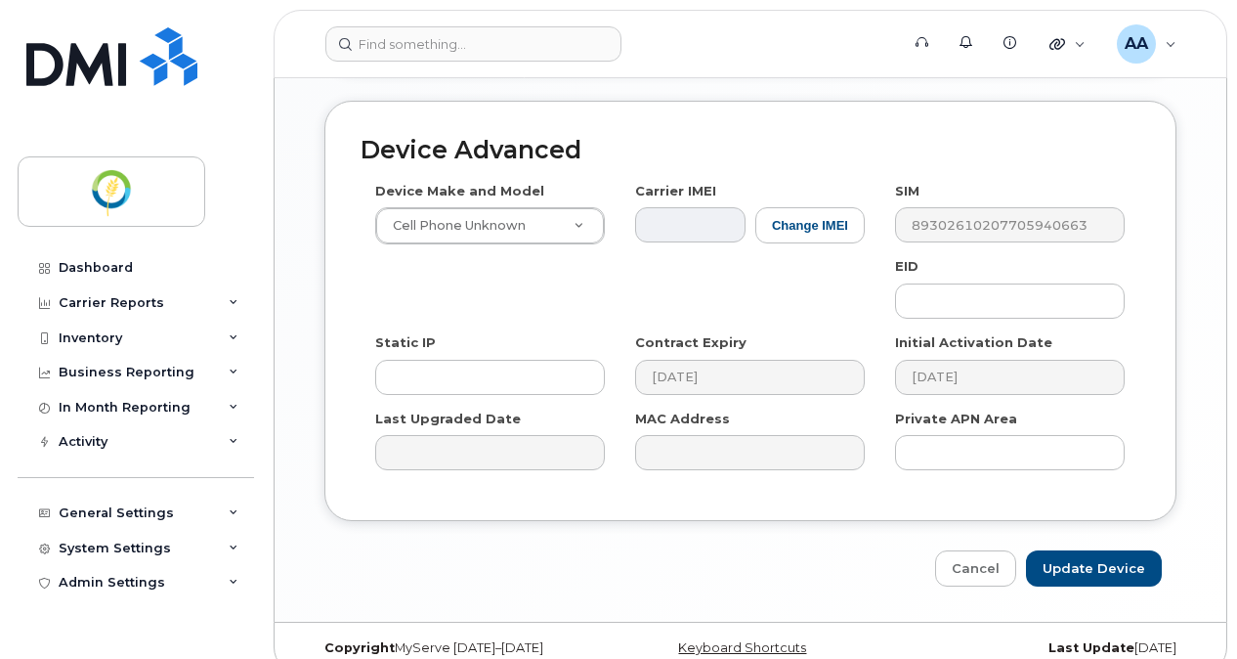
scroll to position [1300, 0]
drag, startPoint x: 1093, startPoint y: 536, endPoint x: 1153, endPoint y: 499, distance: 70.6
click at [1092, 550] on input "Update Device" at bounding box center [1094, 568] width 136 height 36
type input "Saving..."
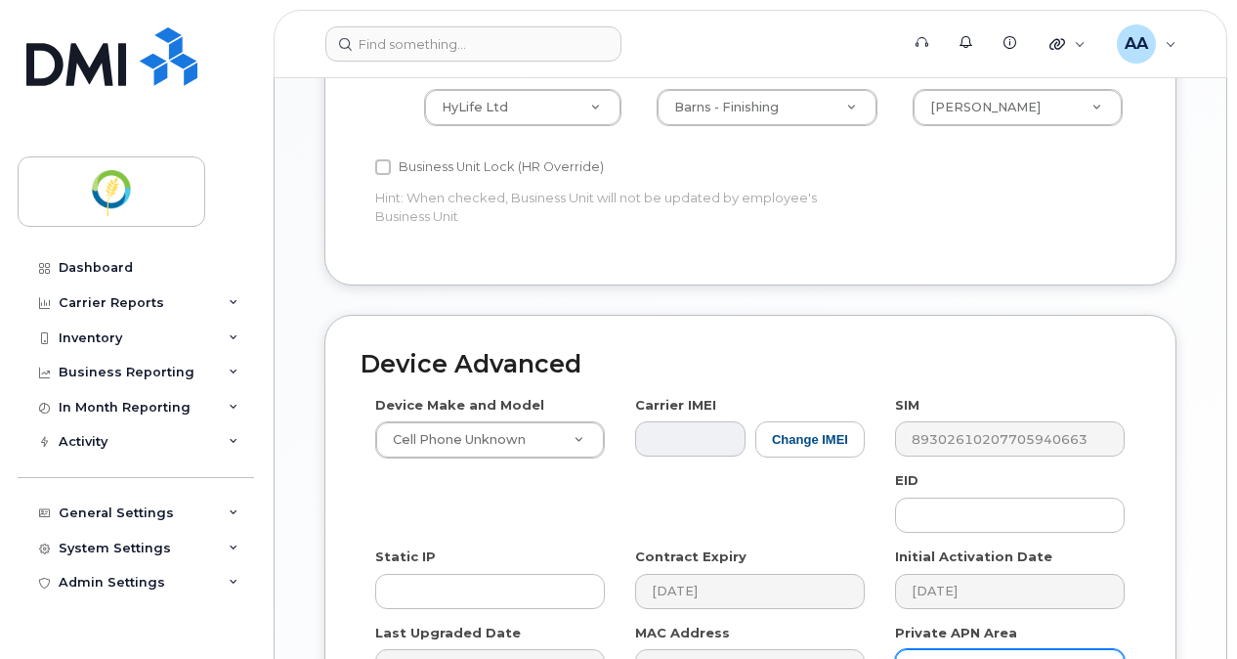
scroll to position [909, 0]
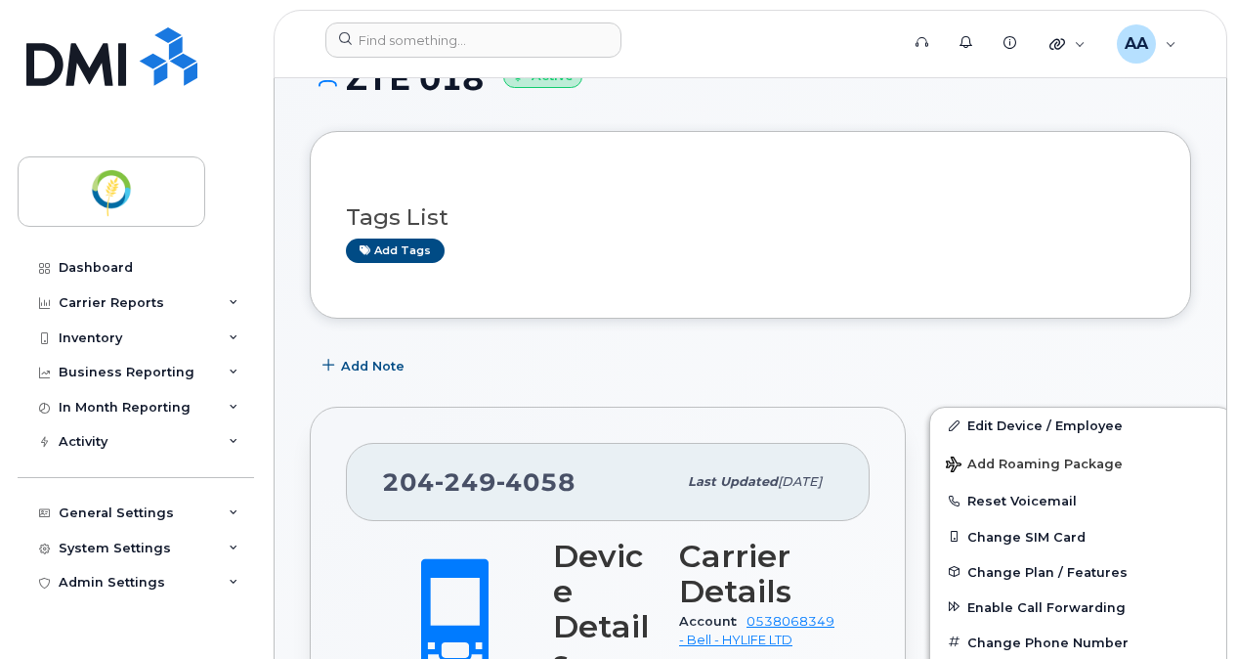
scroll to position [119, 0]
